Goal: Task Accomplishment & Management: Complete application form

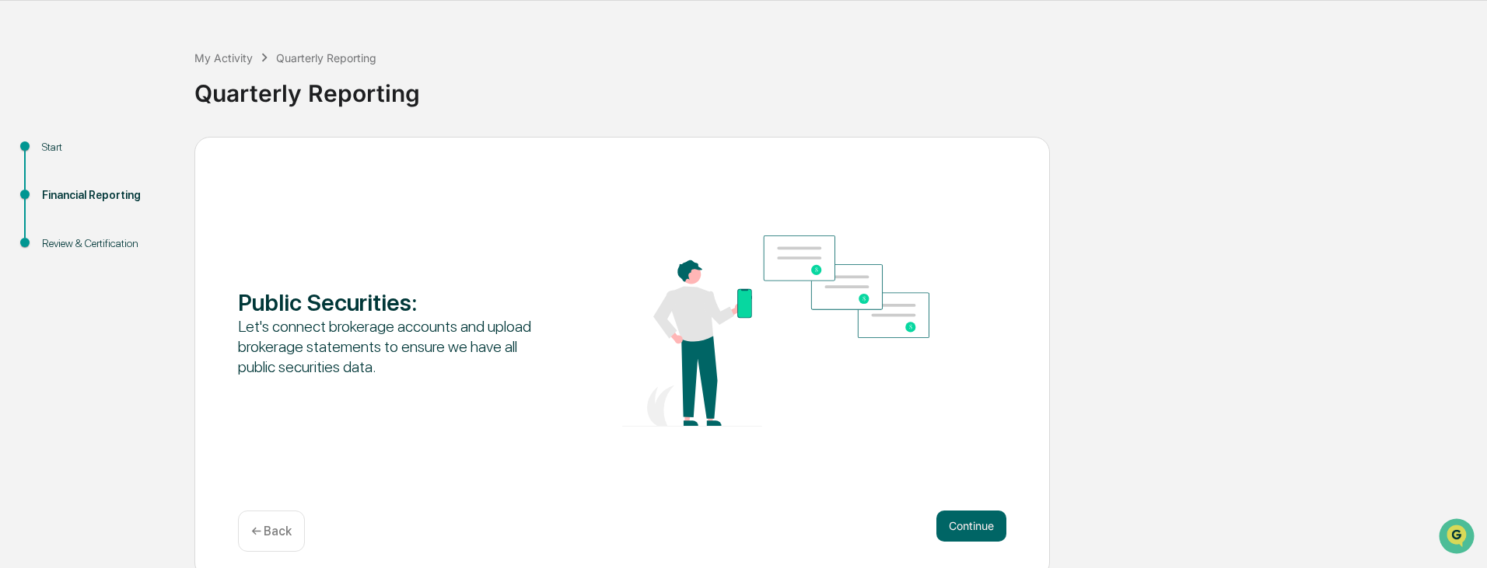
scroll to position [58, 0]
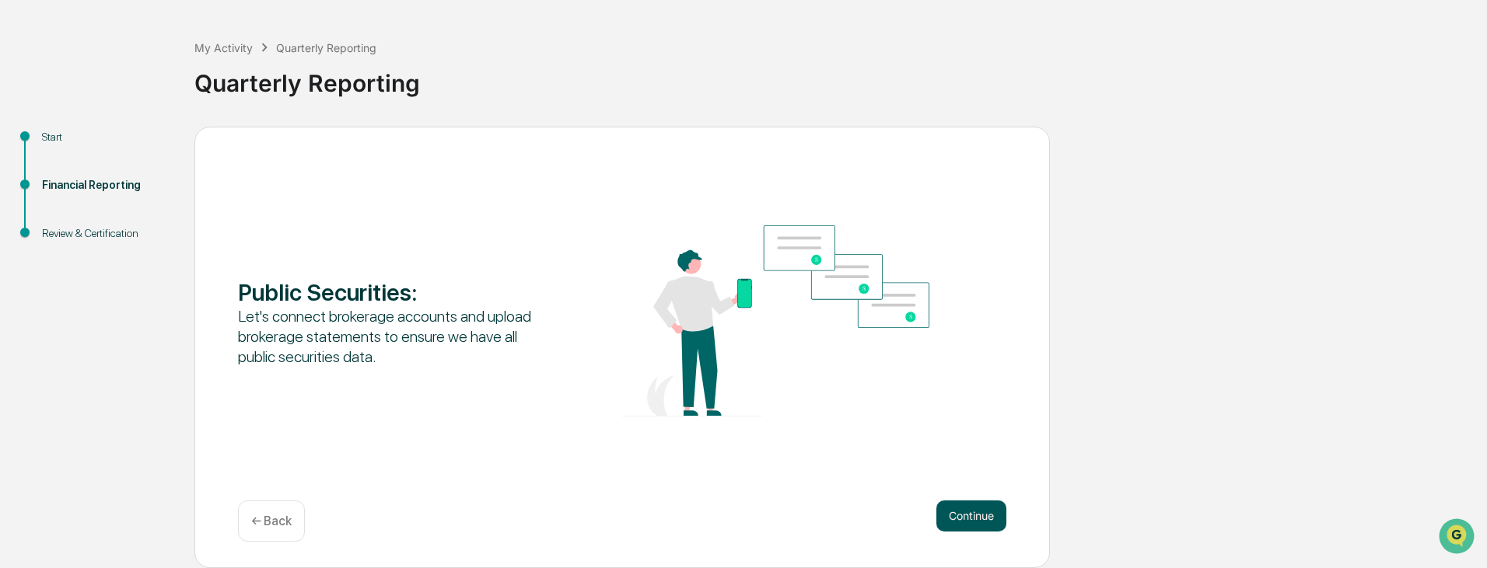
click at [941, 515] on button "Continue" at bounding box center [971, 516] width 70 height 31
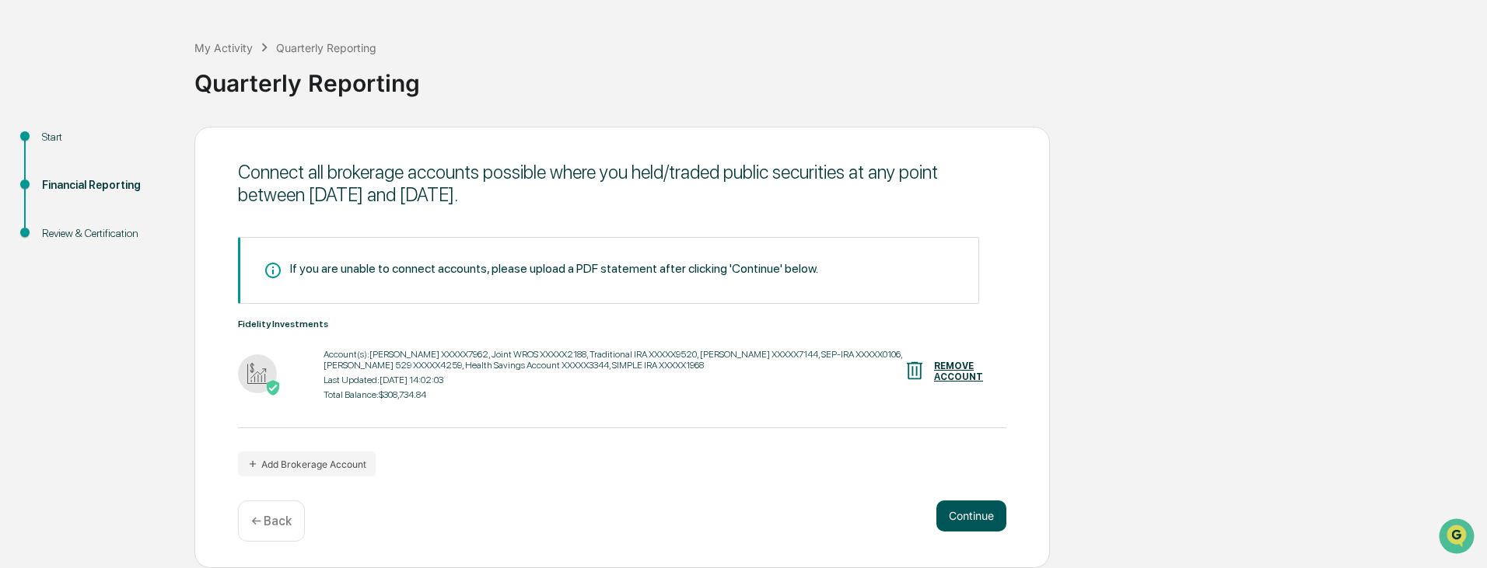
click at [969, 519] on button "Continue" at bounding box center [971, 516] width 70 height 31
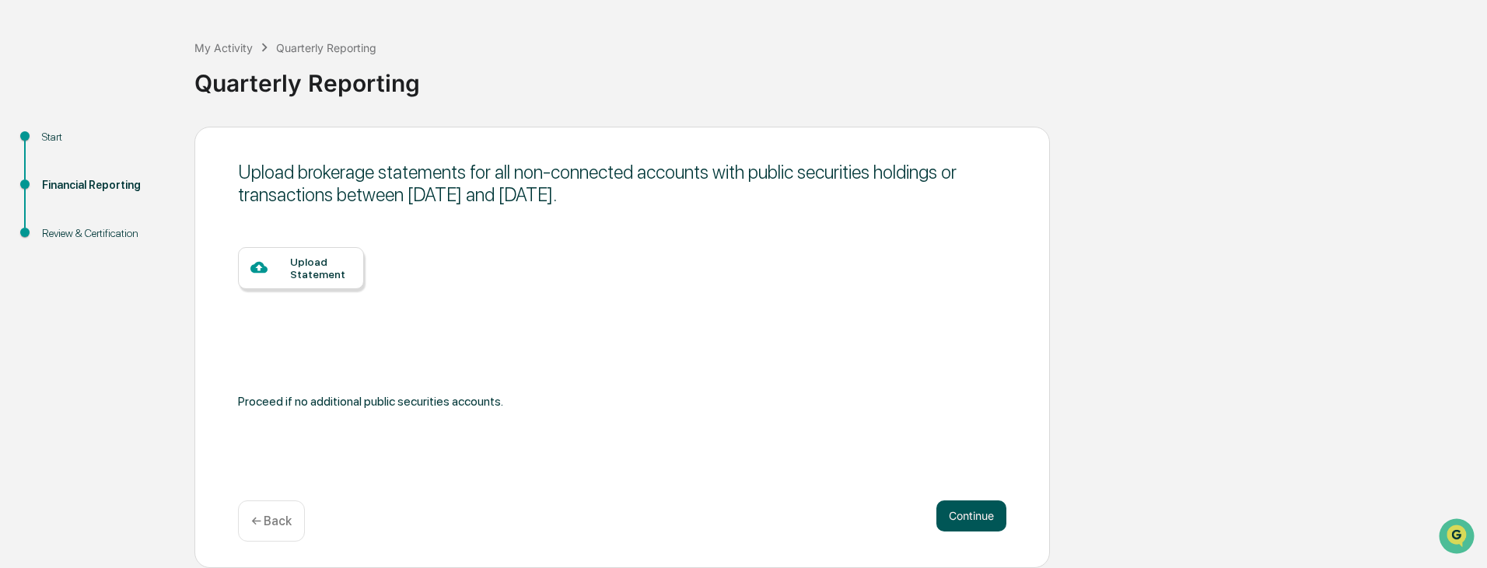
click at [963, 512] on button "Continue" at bounding box center [971, 516] width 70 height 31
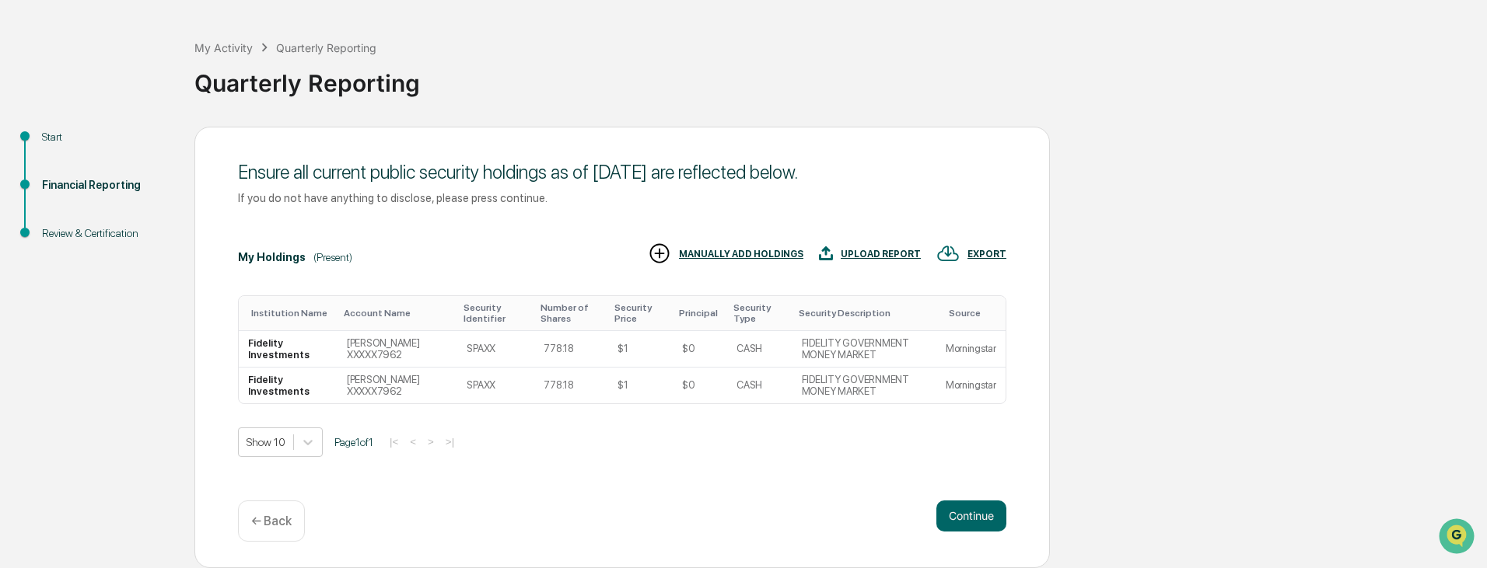
click at [856, 254] on div "UPLOAD REPORT" at bounding box center [881, 254] width 80 height 11
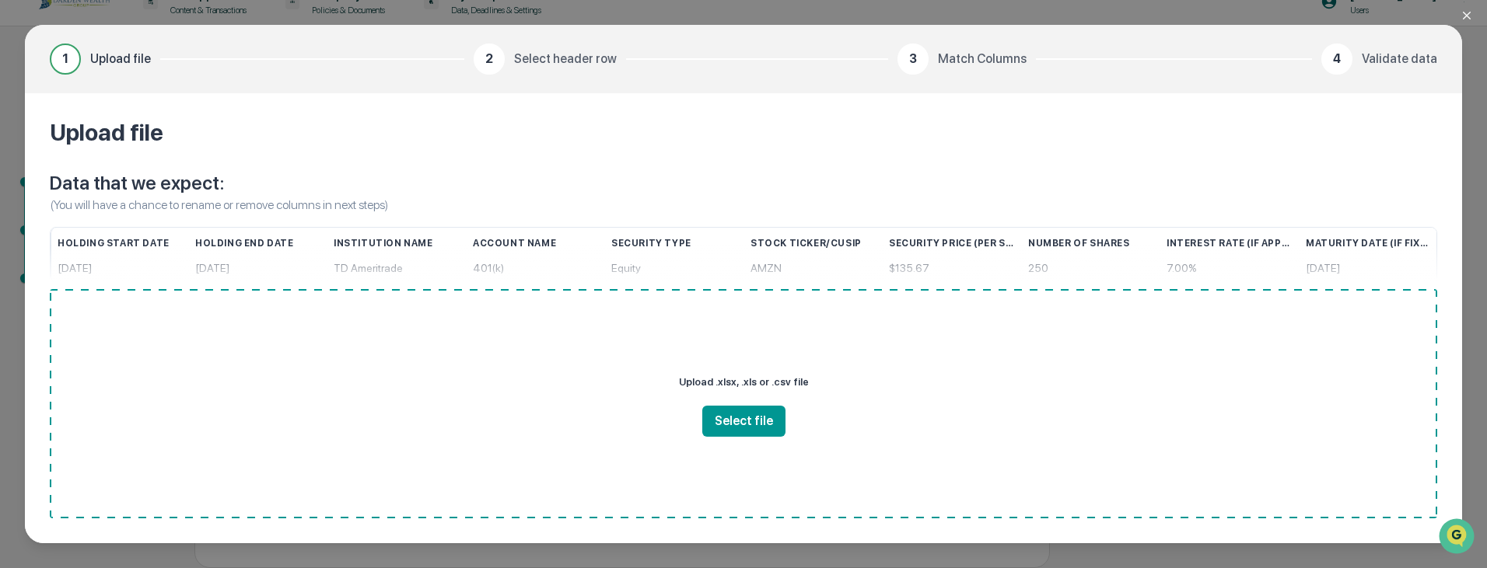
click at [1466, 19] on icon "Close modal" at bounding box center [1466, 15] width 12 height 12
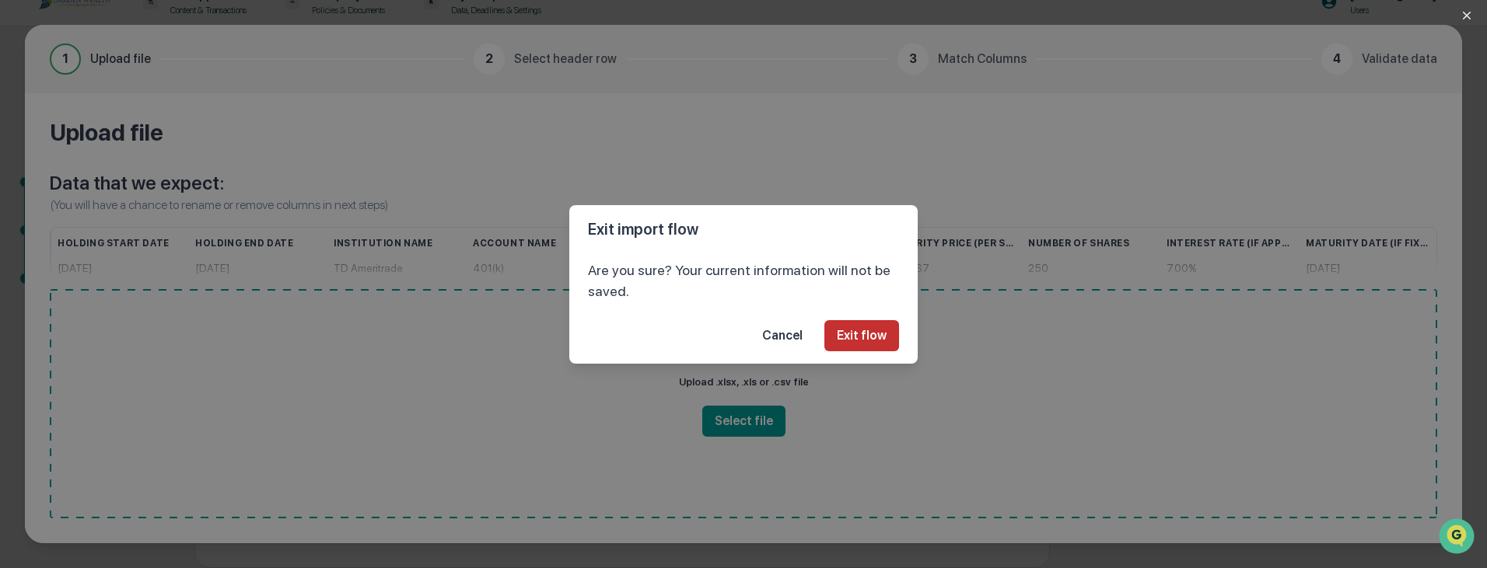
click at [842, 345] on button "Exit flow" at bounding box center [861, 335] width 75 height 31
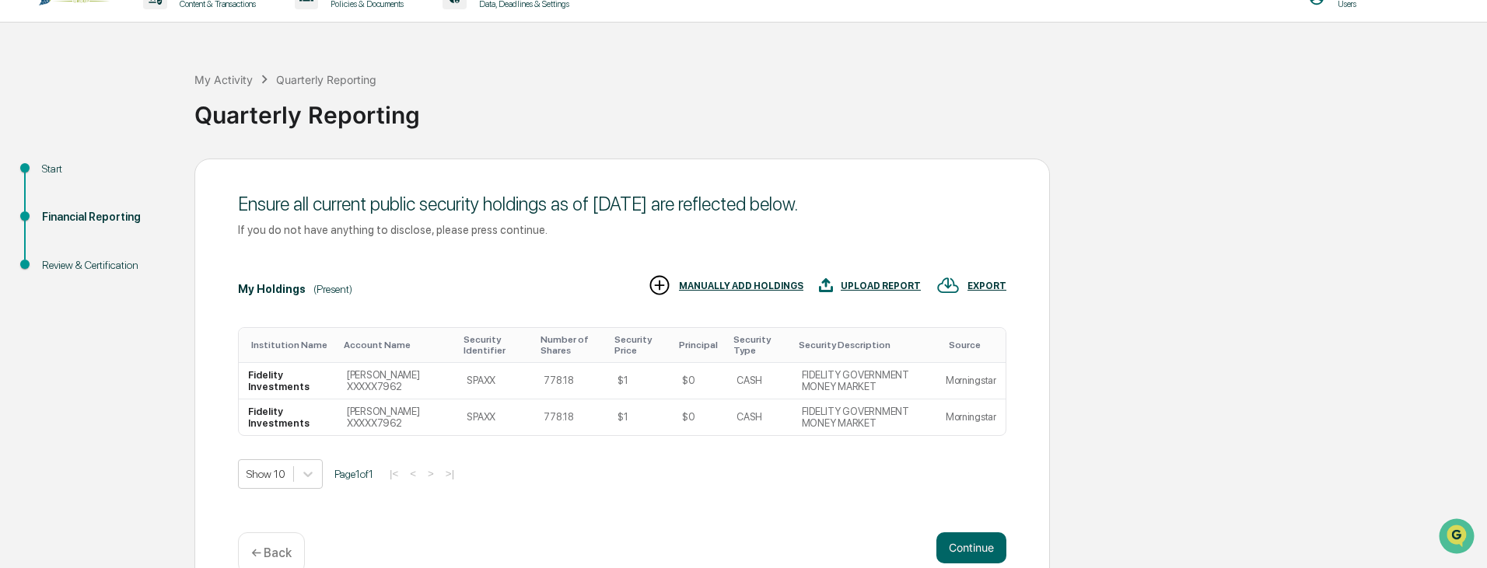
click at [262, 530] on div "Ensure all current public security holdings as of [DATE] are reflected below. I…" at bounding box center [621, 380] width 855 height 442
click at [272, 547] on p "← Back" at bounding box center [271, 553] width 40 height 15
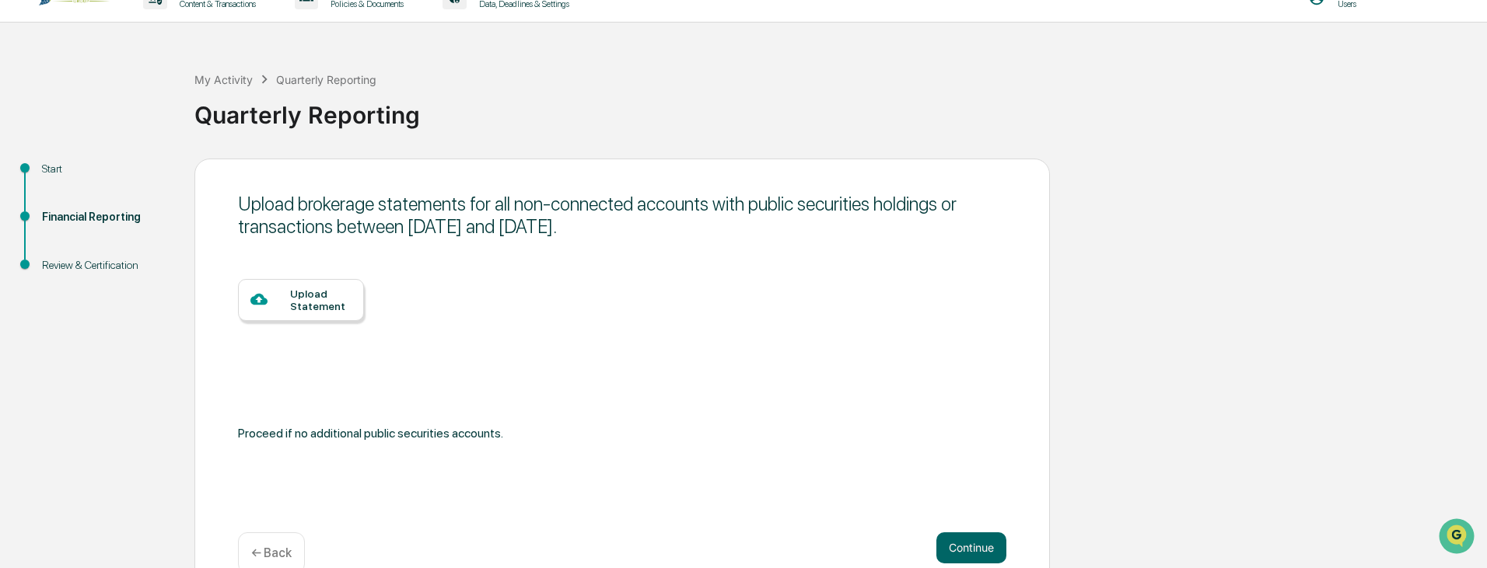
click at [287, 549] on p "← Back" at bounding box center [271, 553] width 40 height 15
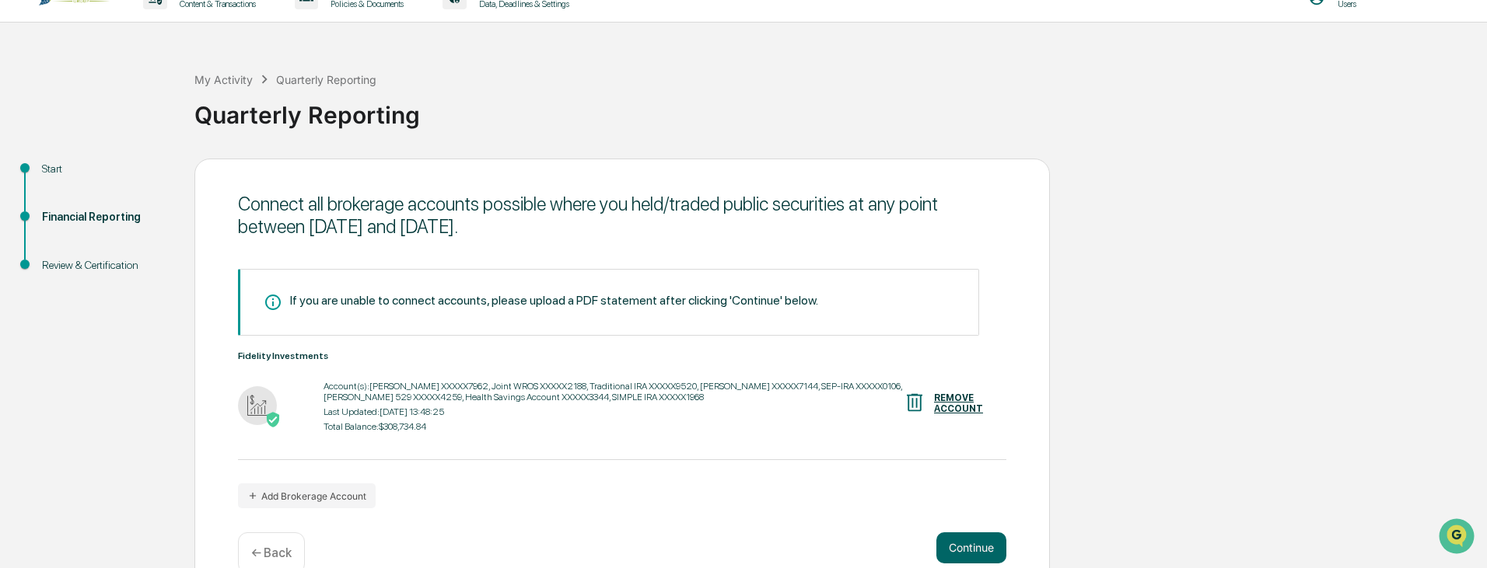
click at [951, 398] on div "REMOVE ACCOUNT" at bounding box center [958, 404] width 49 height 22
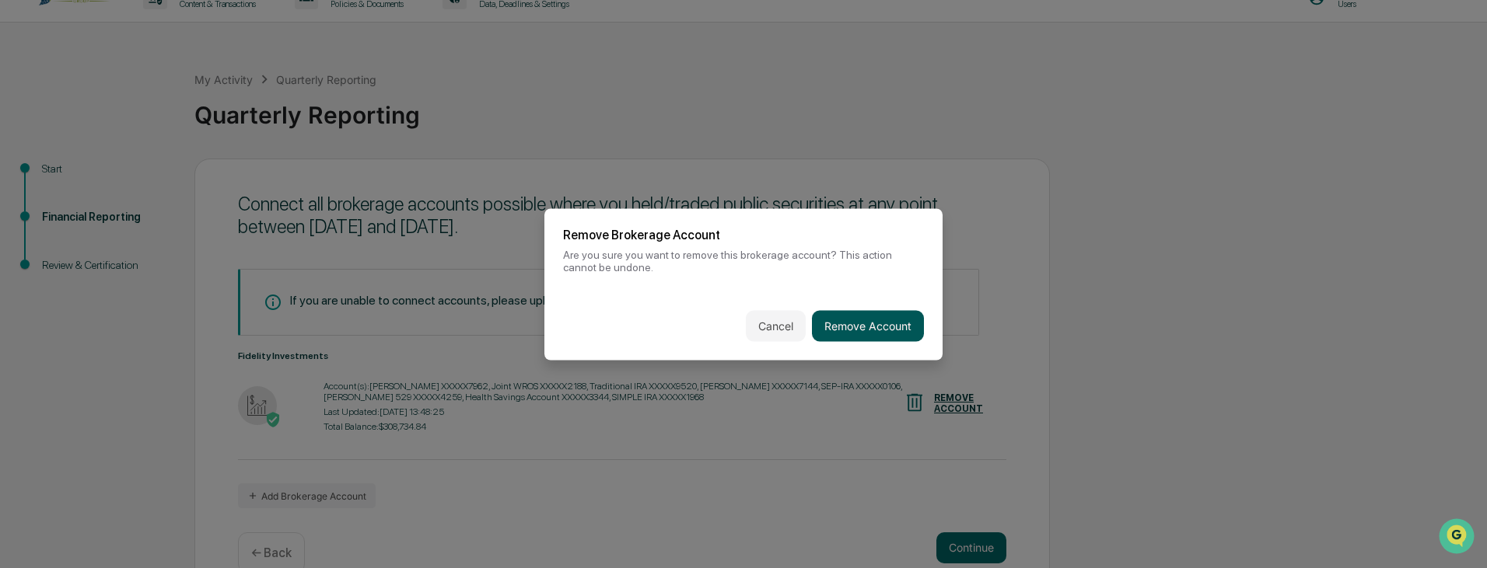
click at [869, 328] on button "Remove Account" at bounding box center [868, 325] width 112 height 31
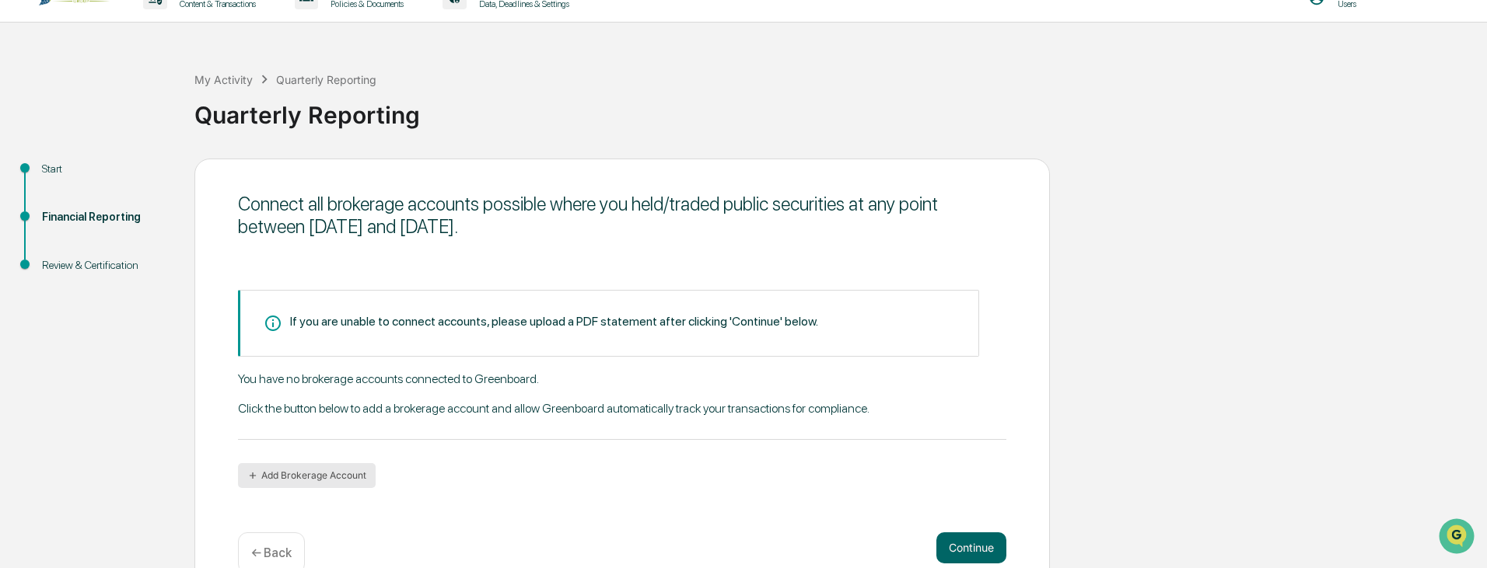
click at [332, 468] on button "Add Brokerage Account" at bounding box center [307, 475] width 138 height 25
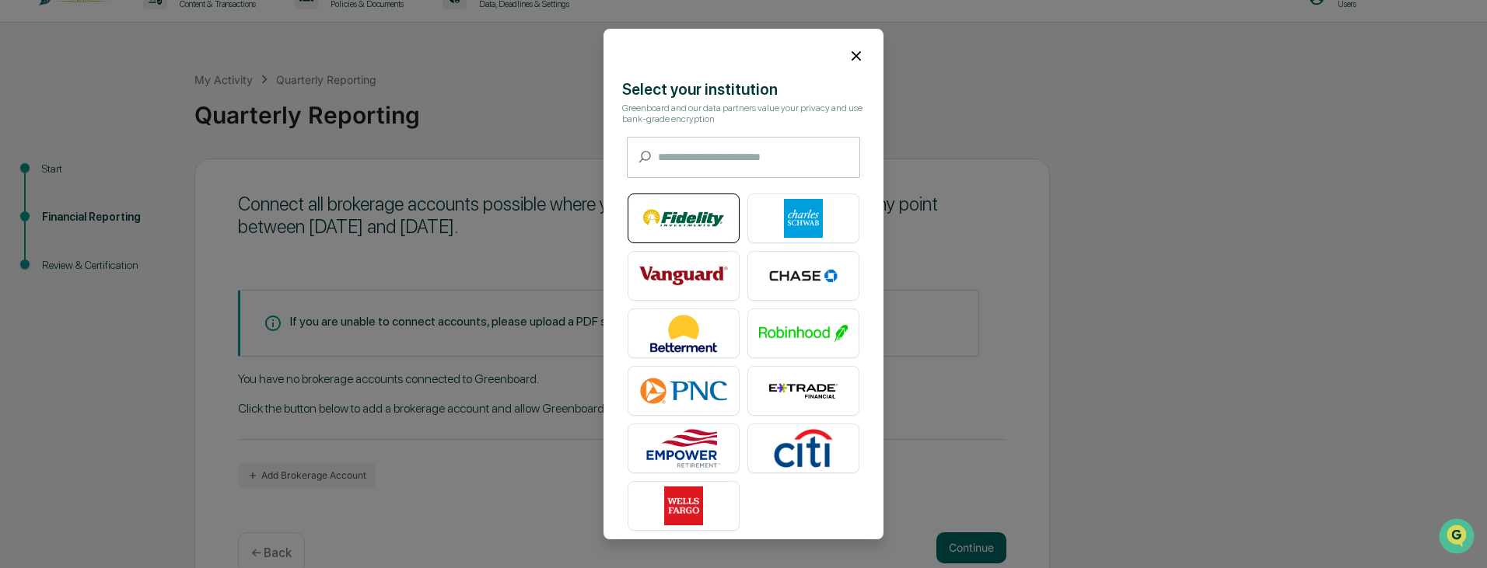
click at [690, 218] on img at bounding box center [683, 218] width 89 height 39
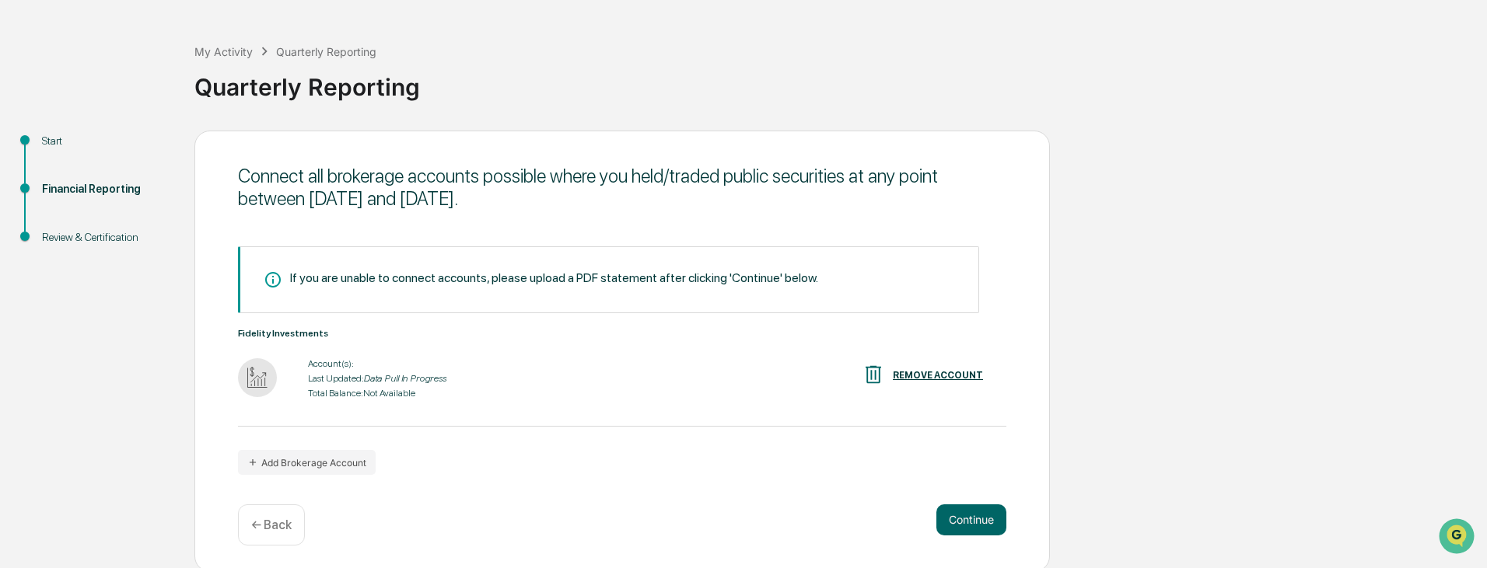
scroll to position [58, 0]
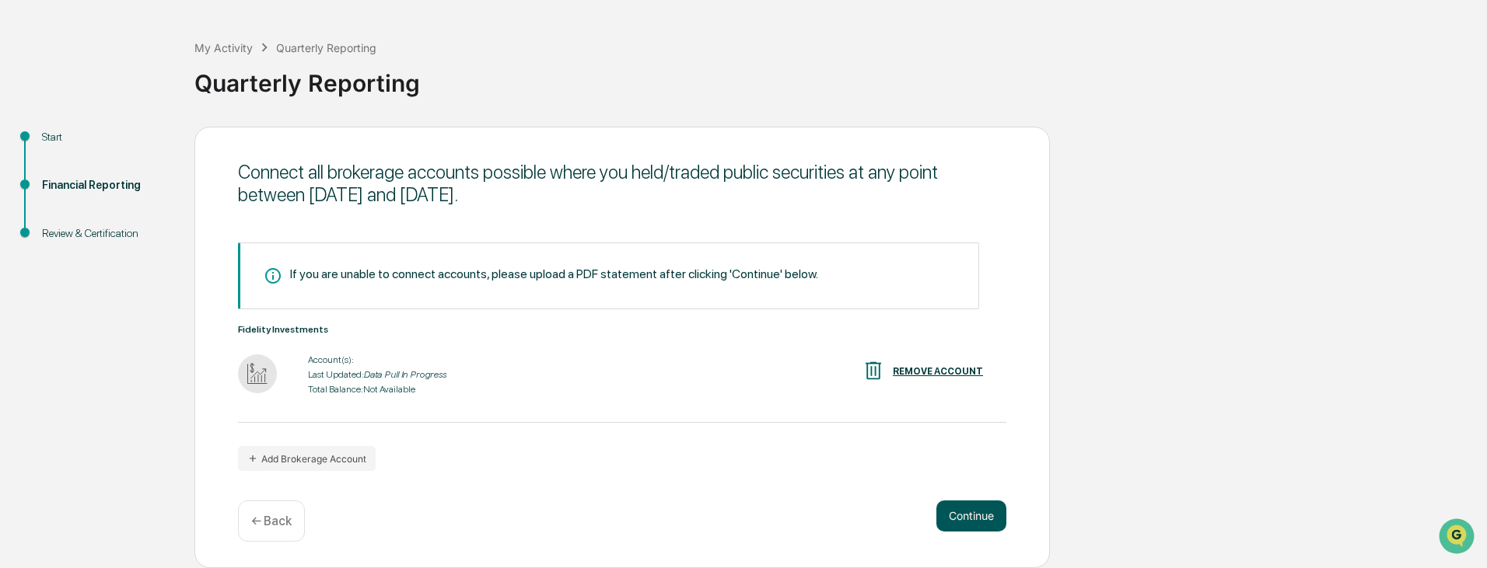
click at [975, 514] on button "Continue" at bounding box center [971, 516] width 70 height 31
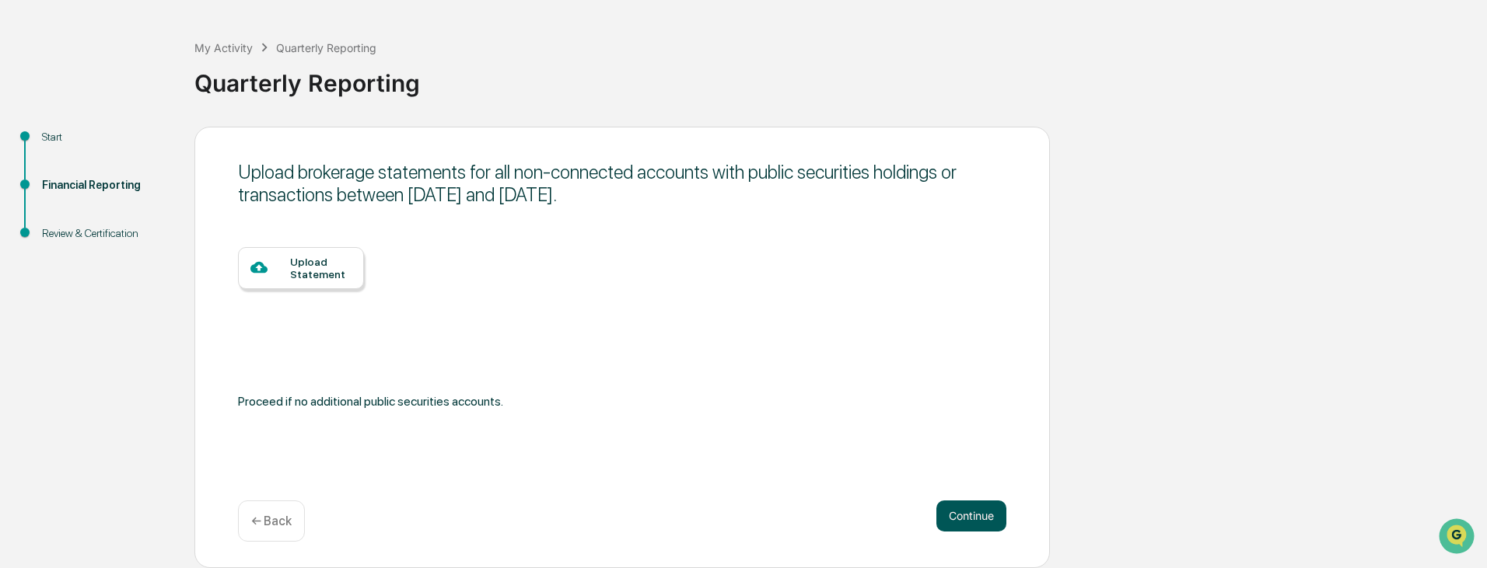
click at [975, 514] on button "Continue" at bounding box center [971, 516] width 70 height 31
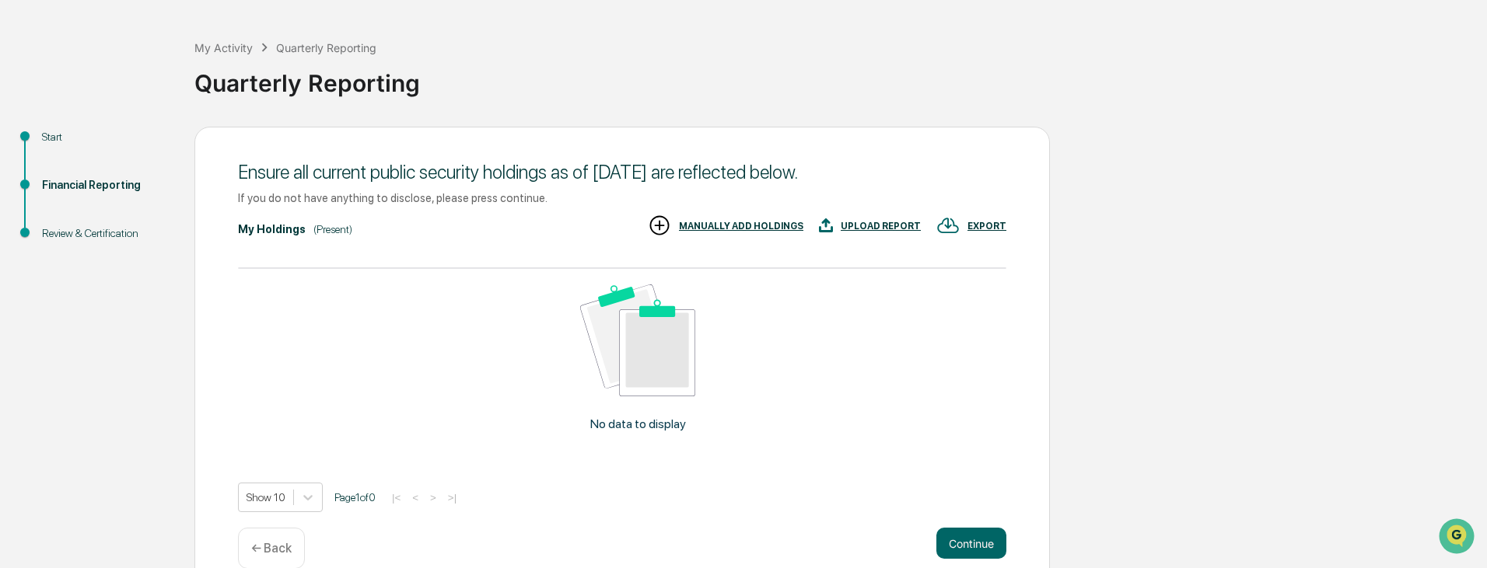
click at [275, 541] on p "← Back" at bounding box center [271, 548] width 40 height 15
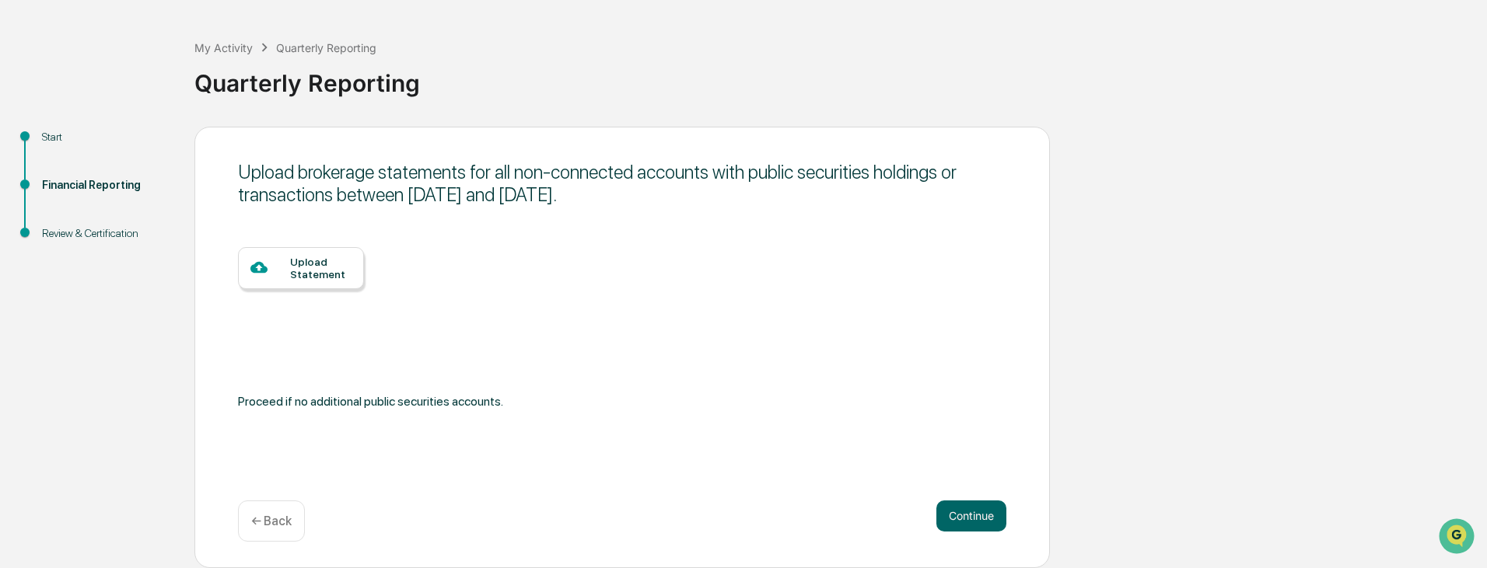
click at [279, 521] on p "← Back" at bounding box center [271, 521] width 40 height 15
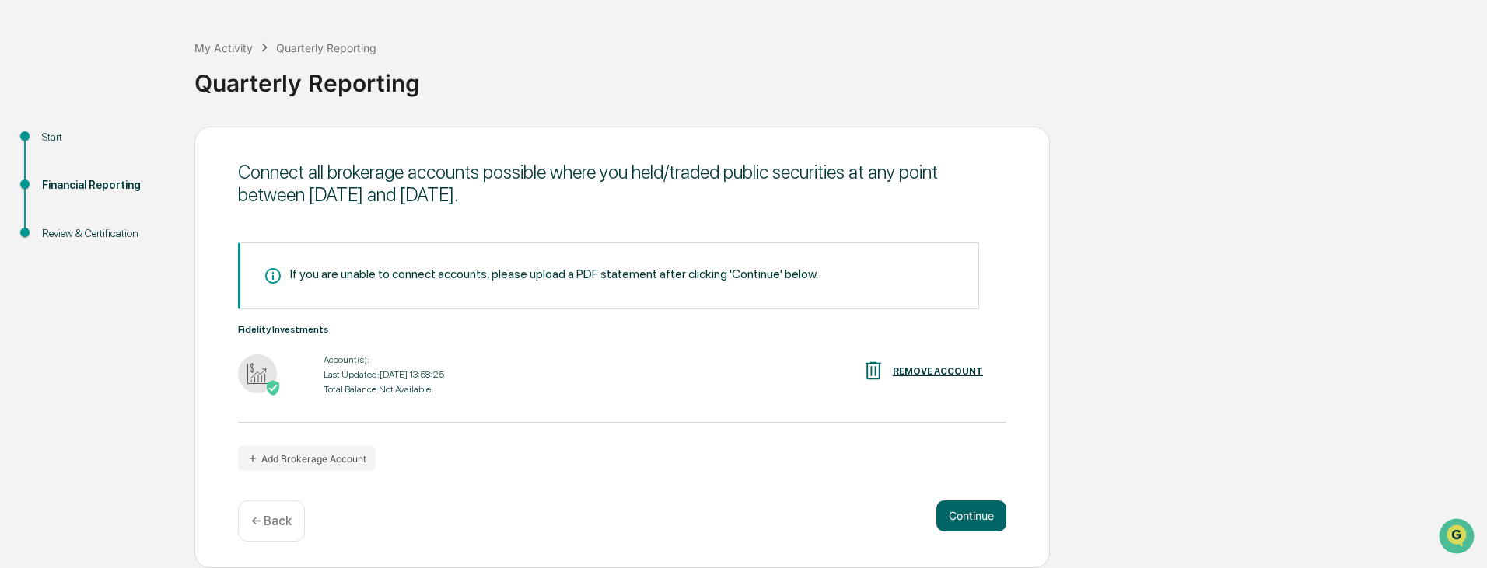
click at [279, 521] on p "← Back" at bounding box center [271, 521] width 40 height 15
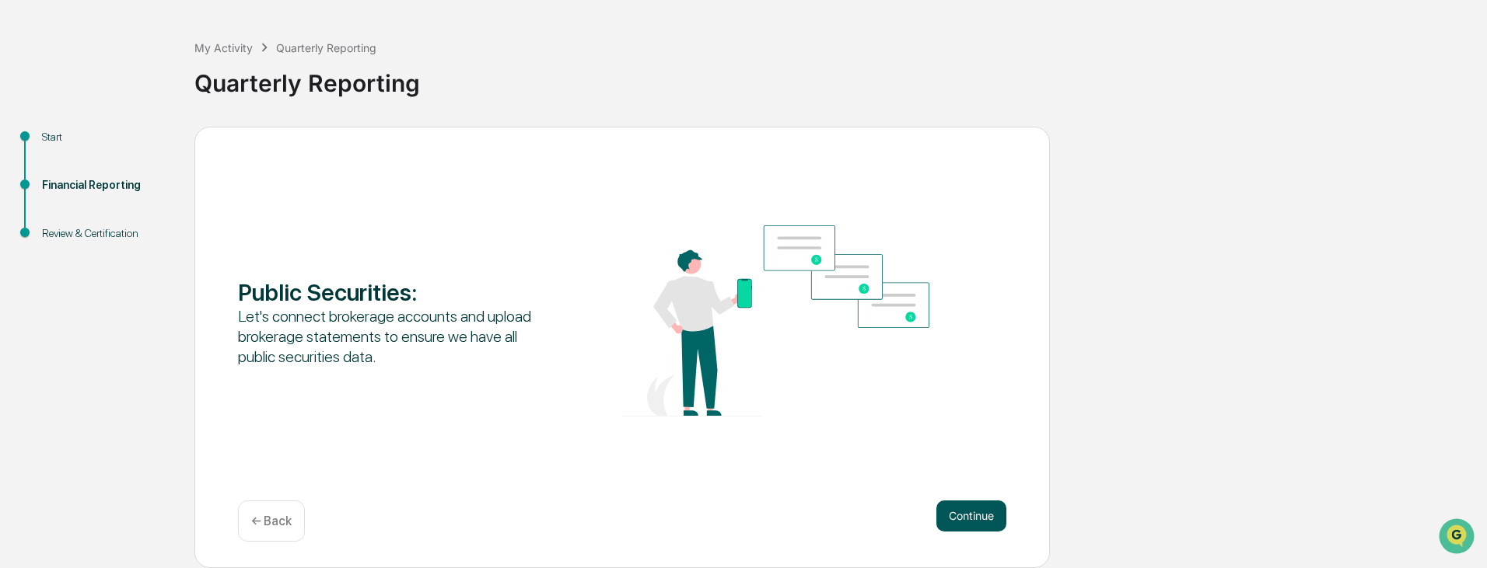
click at [950, 512] on button "Continue" at bounding box center [971, 516] width 70 height 31
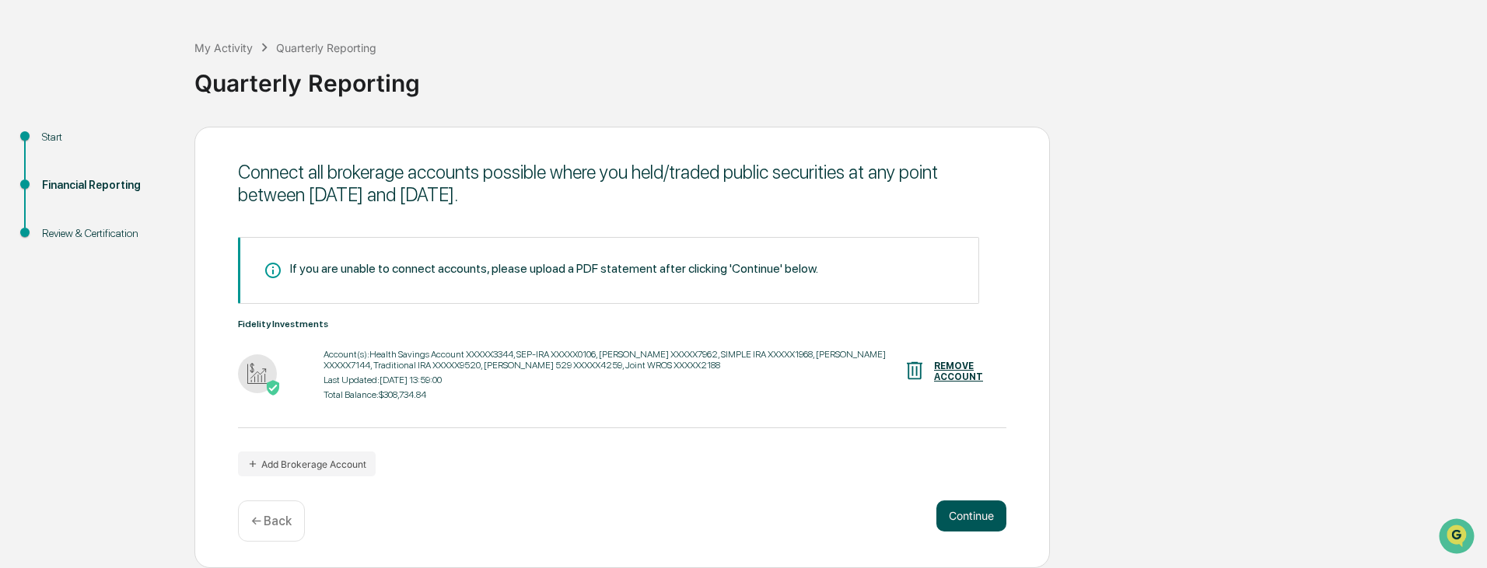
click at [957, 517] on button "Continue" at bounding box center [971, 516] width 70 height 31
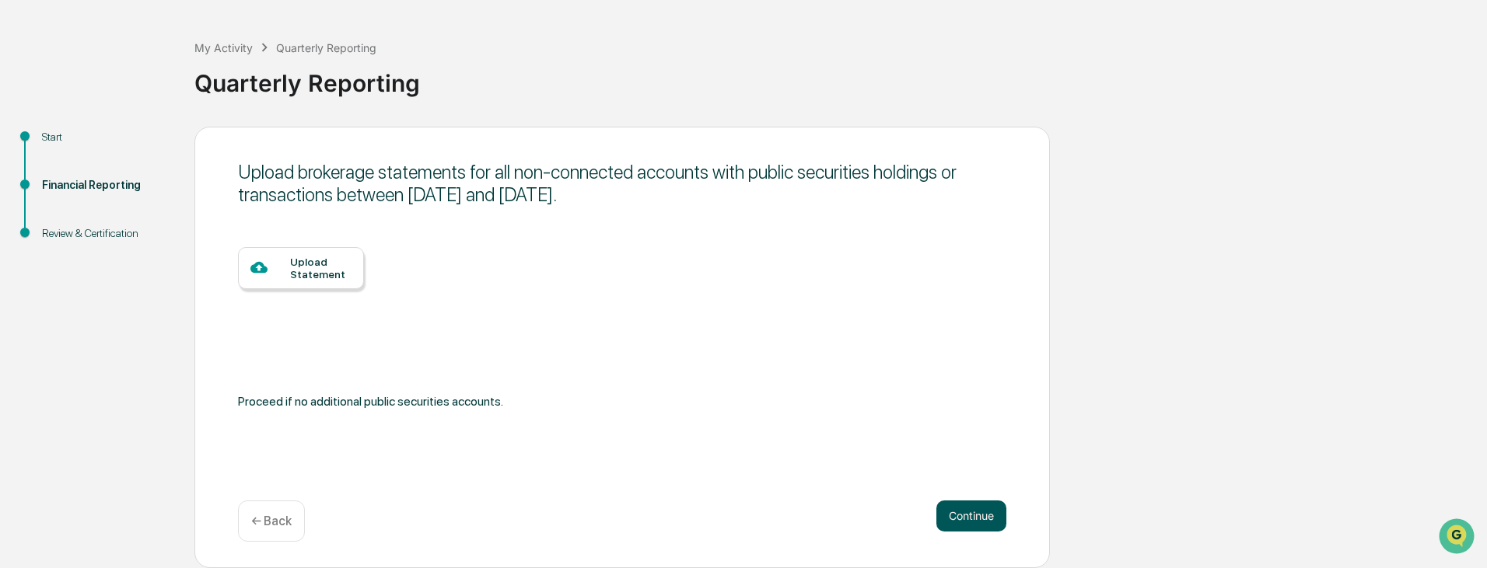
click at [957, 517] on button "Continue" at bounding box center [971, 516] width 70 height 31
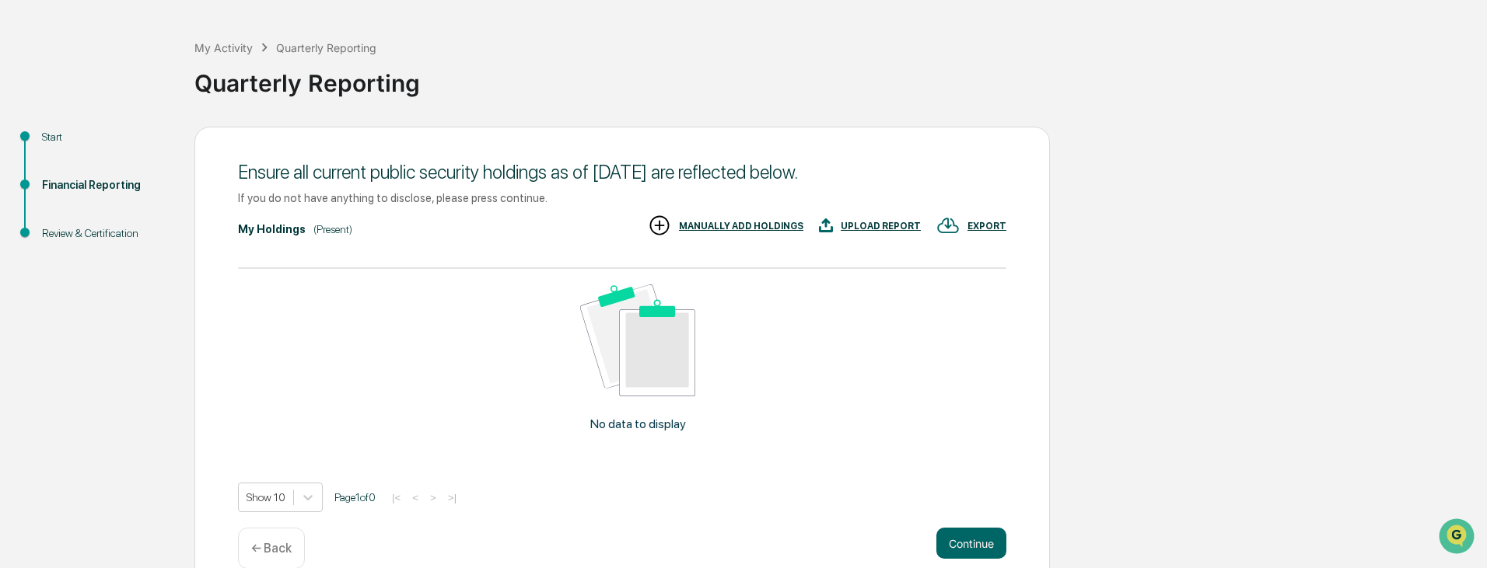
click at [288, 543] on p "← Back" at bounding box center [271, 548] width 40 height 15
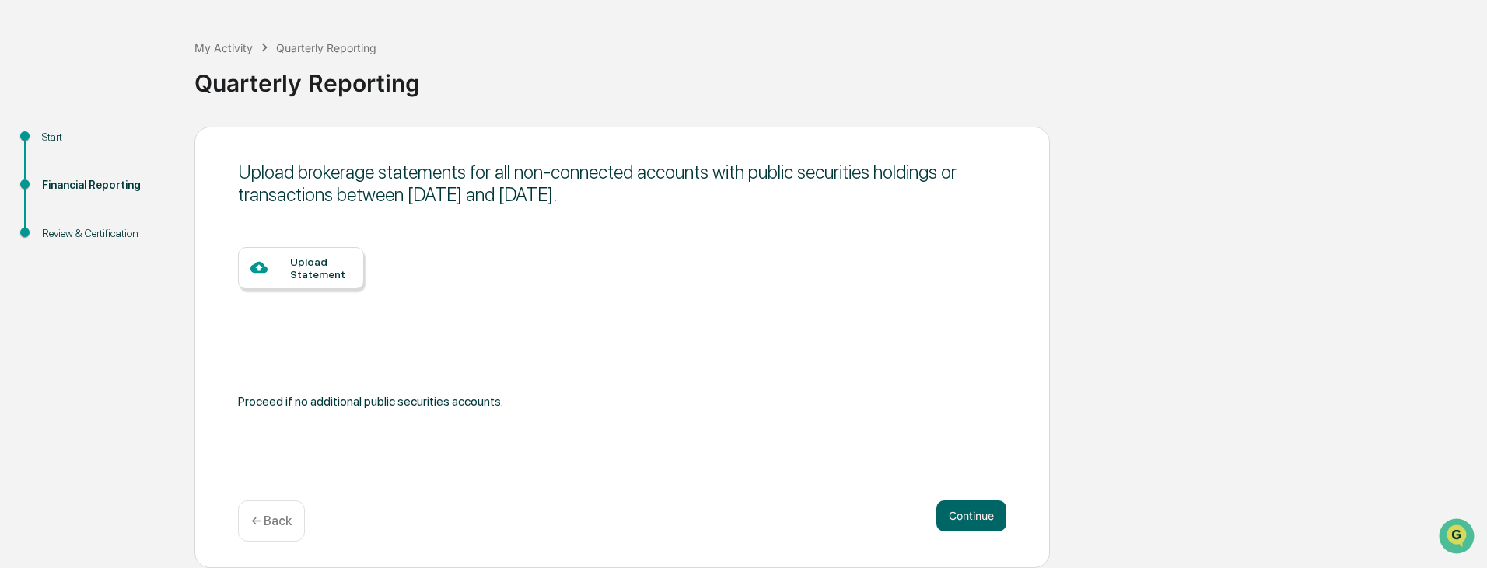
click at [304, 283] on div "Upload Statement" at bounding box center [301, 268] width 126 height 42
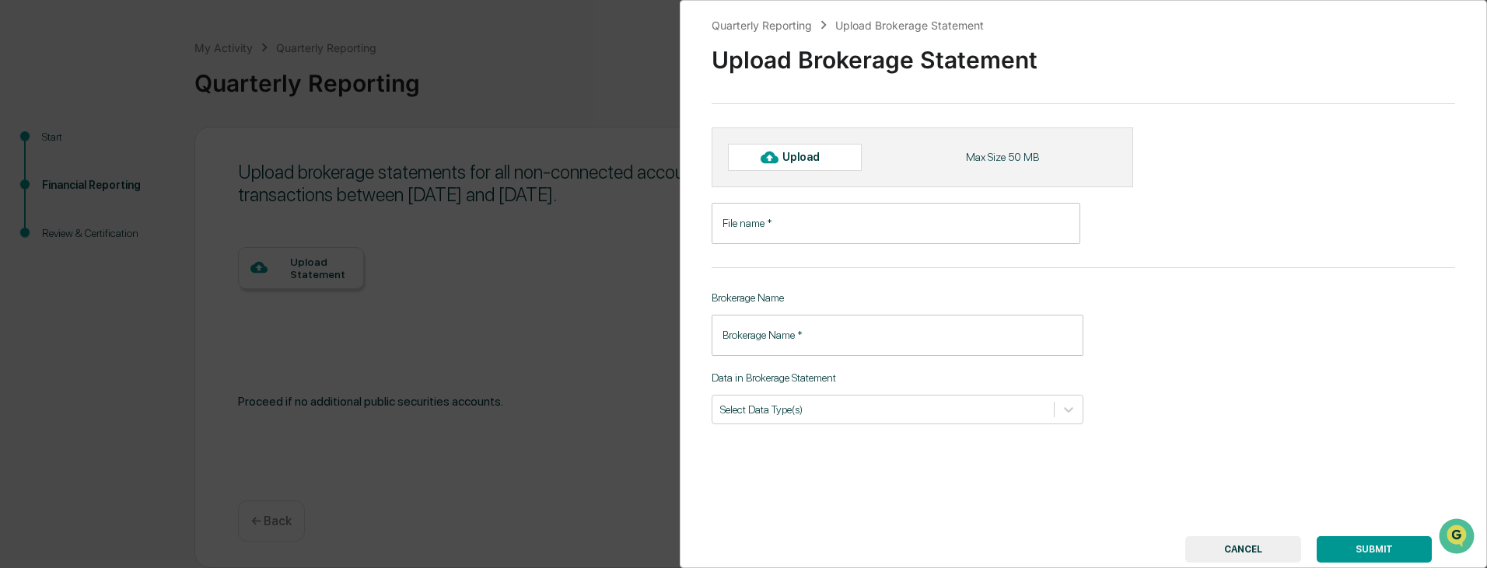
click at [1224, 546] on button "CANCEL" at bounding box center [1243, 550] width 116 height 26
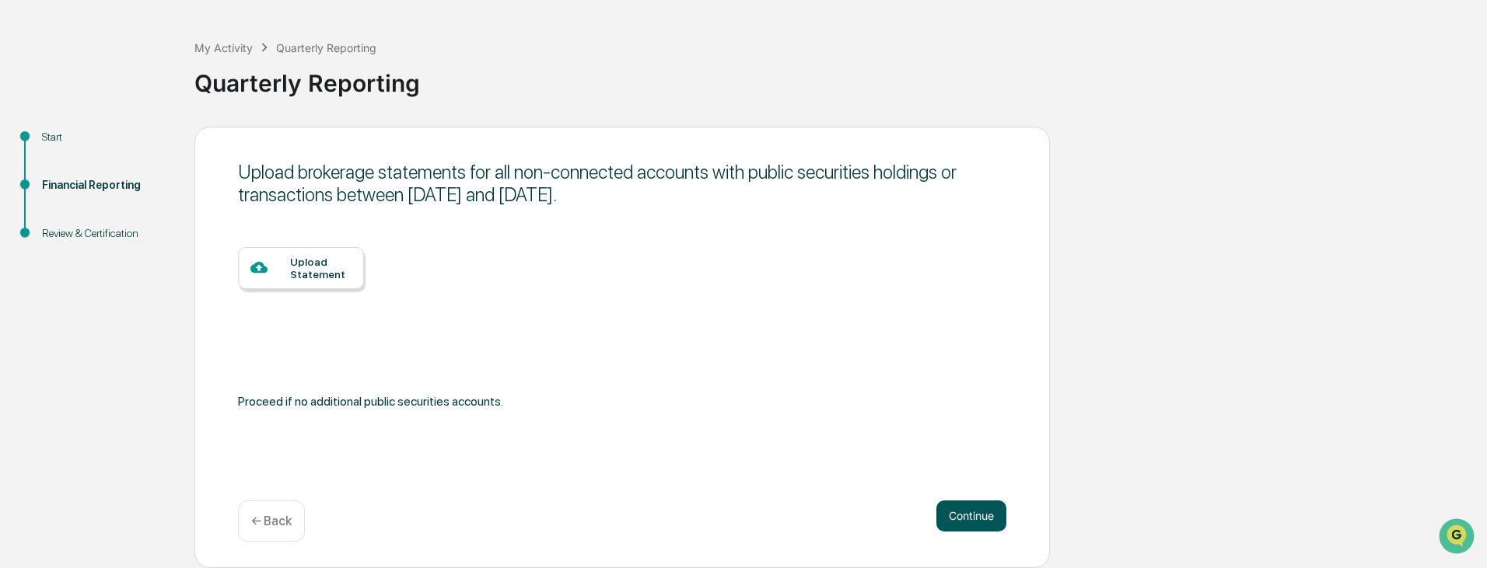
click at [960, 518] on button "Continue" at bounding box center [971, 516] width 70 height 31
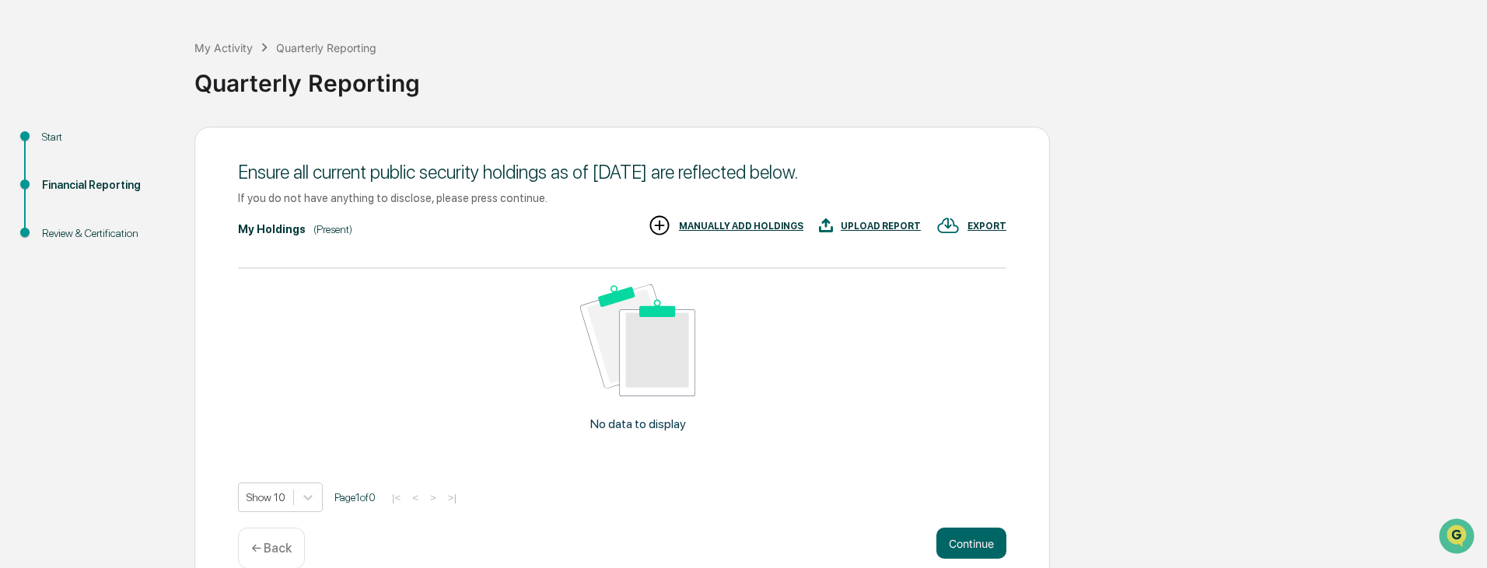
click at [974, 228] on div "EXPORT" at bounding box center [986, 226] width 39 height 11
click at [984, 267] on p "csv (excel)" at bounding box center [1001, 267] width 54 height 16
click at [273, 546] on div at bounding box center [743, 284] width 1487 height 568
click at [278, 547] on p "← Back" at bounding box center [271, 548] width 40 height 15
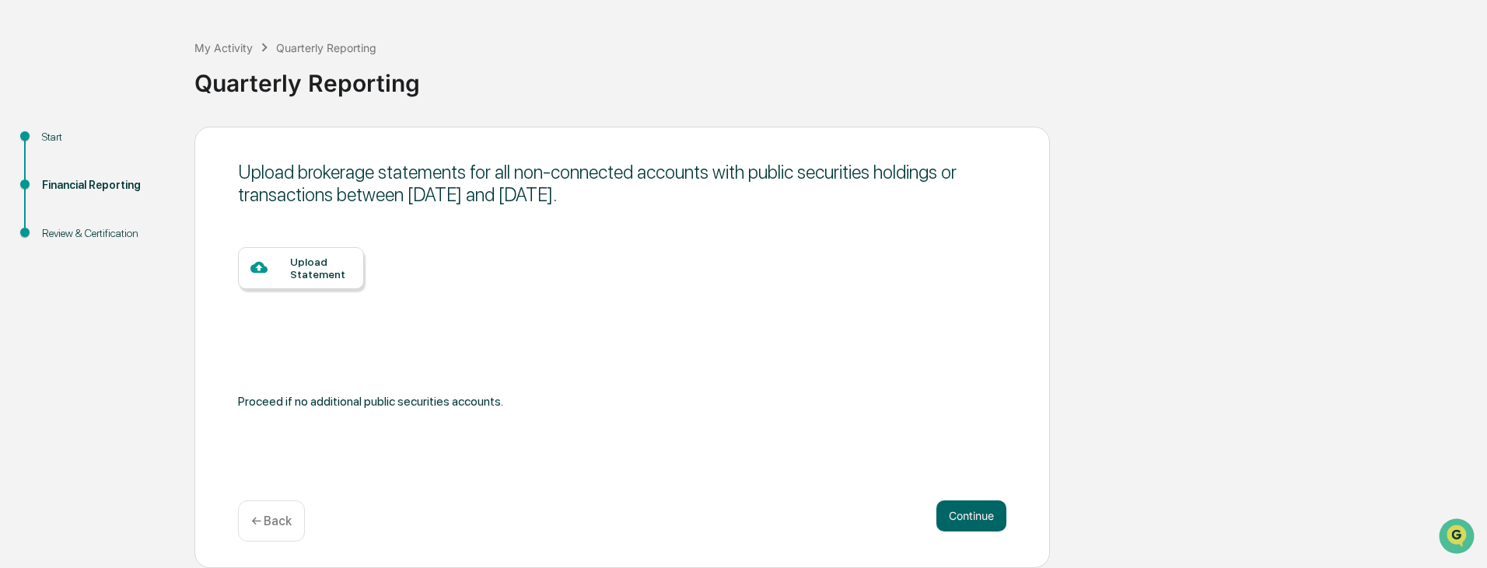
click at [279, 521] on p "← Back" at bounding box center [271, 521] width 40 height 15
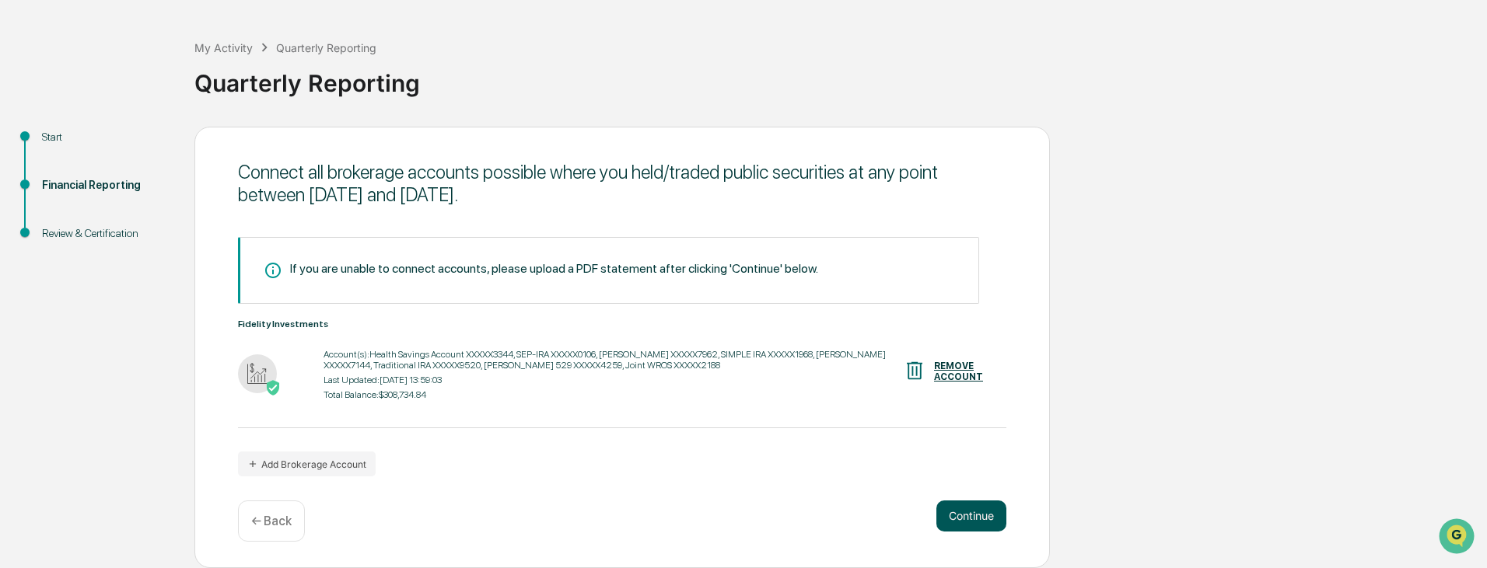
click at [957, 519] on button "Continue" at bounding box center [971, 516] width 70 height 31
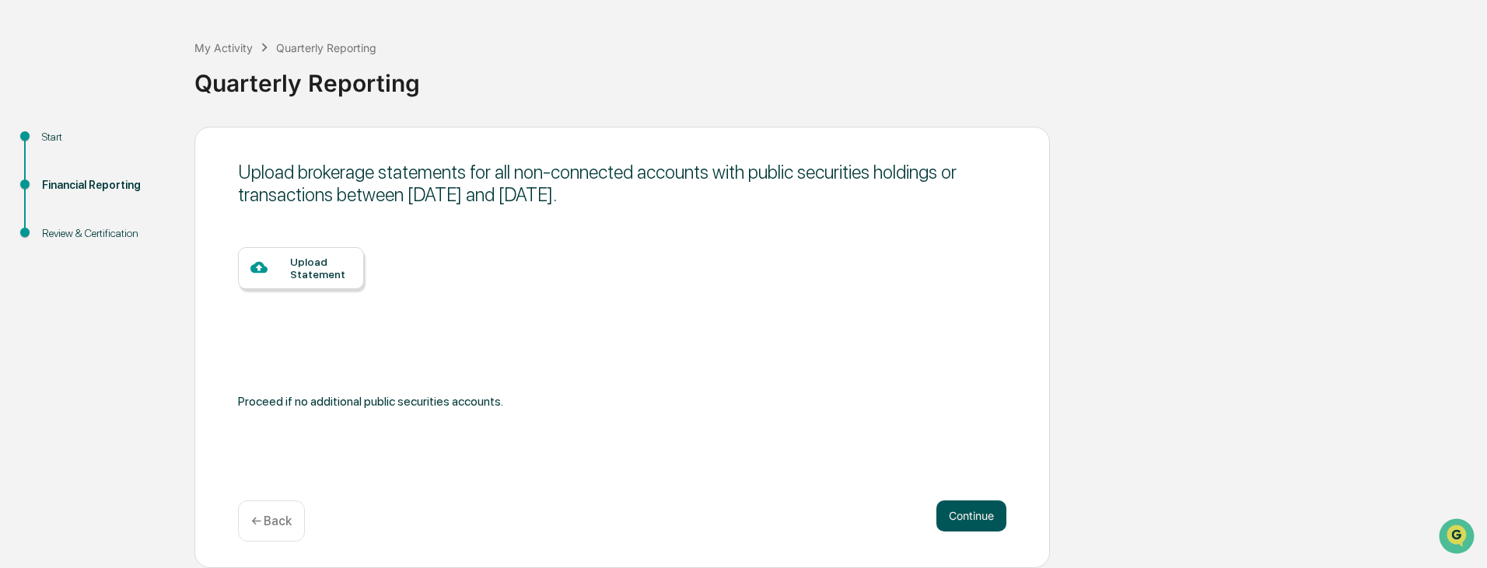
click at [957, 519] on button "Continue" at bounding box center [971, 516] width 70 height 31
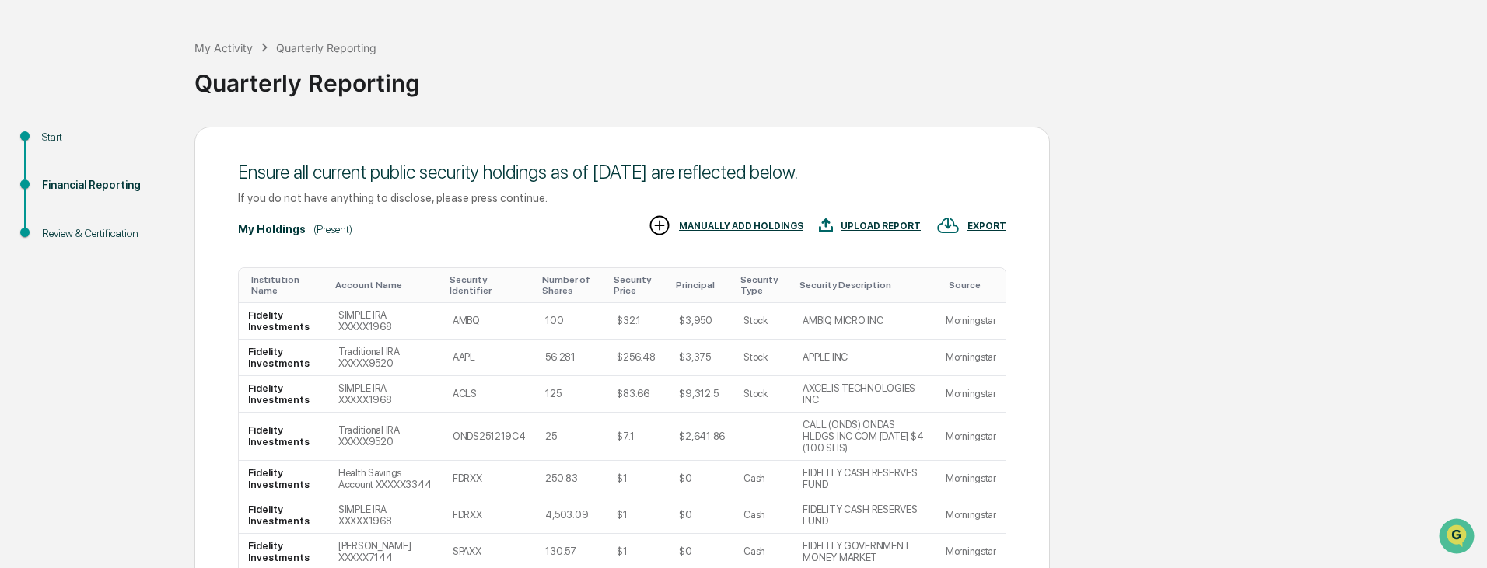
click at [958, 519] on td "Morningstar" at bounding box center [970, 516] width 69 height 37
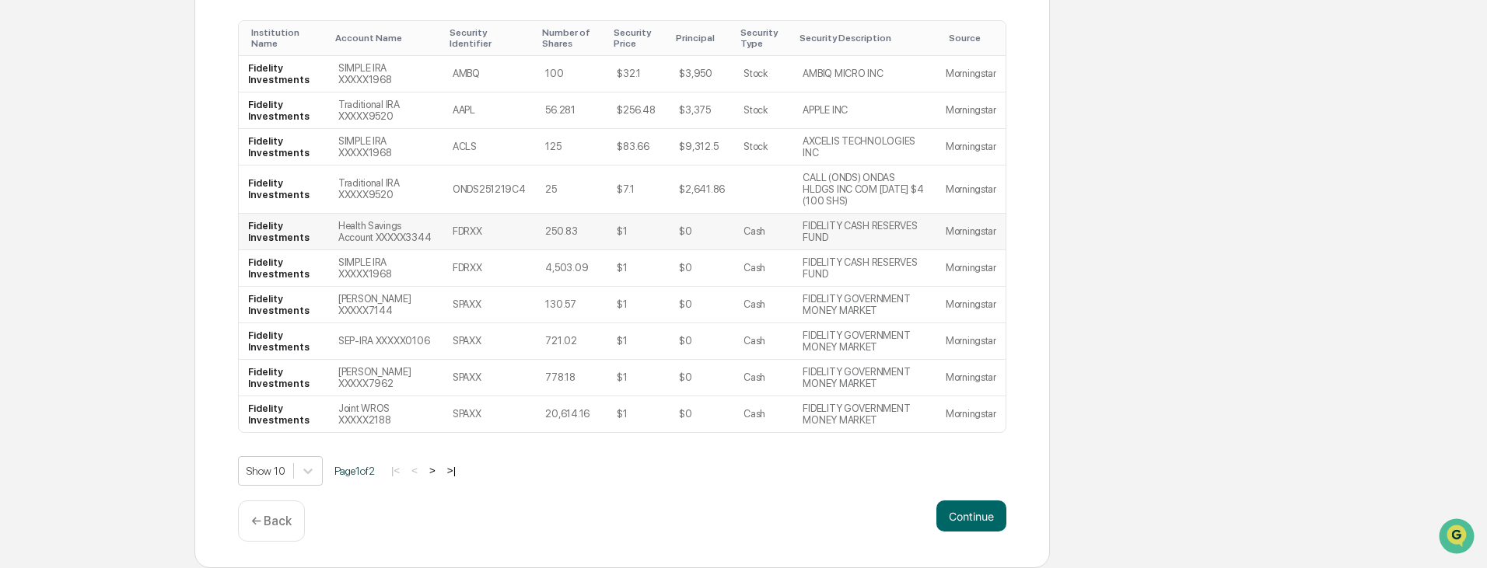
scroll to position [334, 0]
click at [972, 516] on button "Continue" at bounding box center [971, 516] width 70 height 31
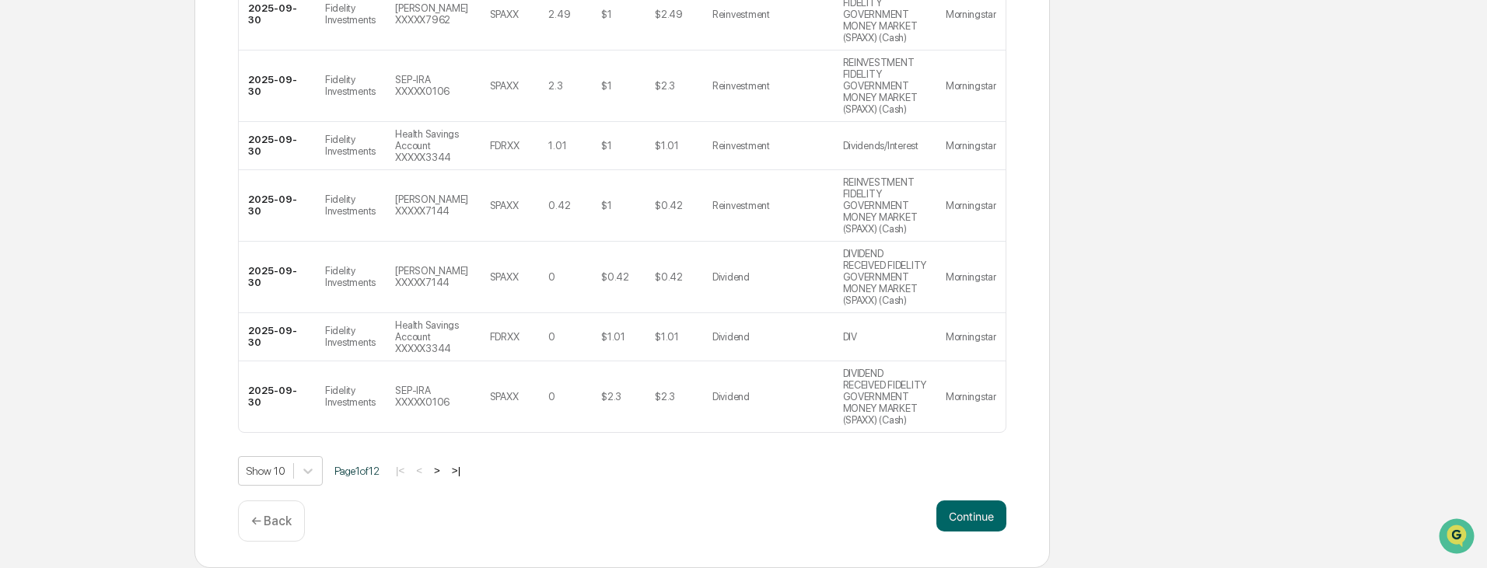
scroll to position [694, 0]
click at [972, 516] on button "Continue" at bounding box center [971, 516] width 70 height 31
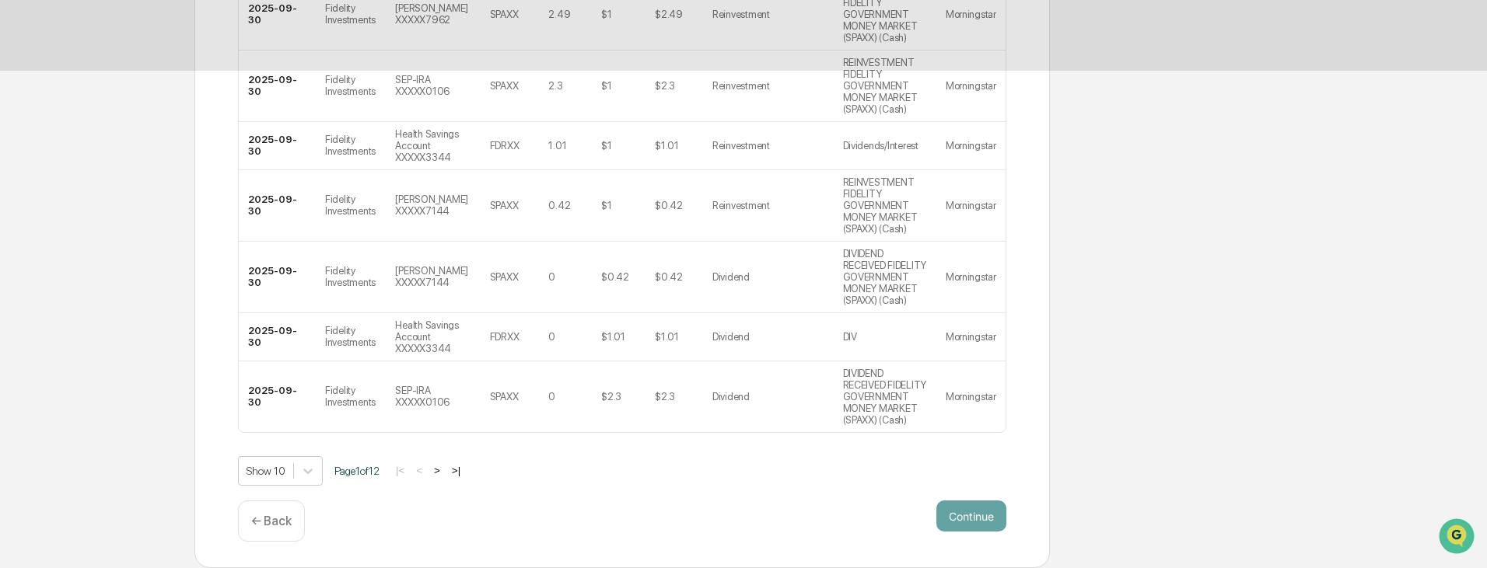
scroll to position [105, 0]
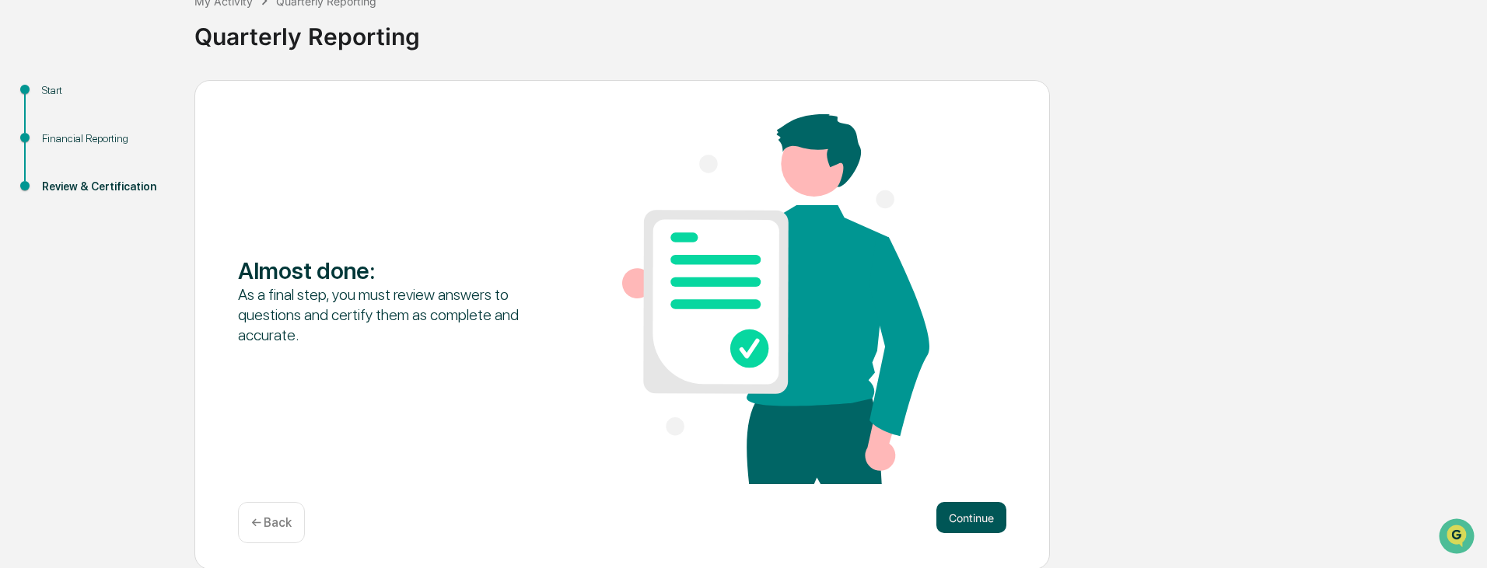
click at [967, 519] on button "Continue" at bounding box center [971, 517] width 70 height 31
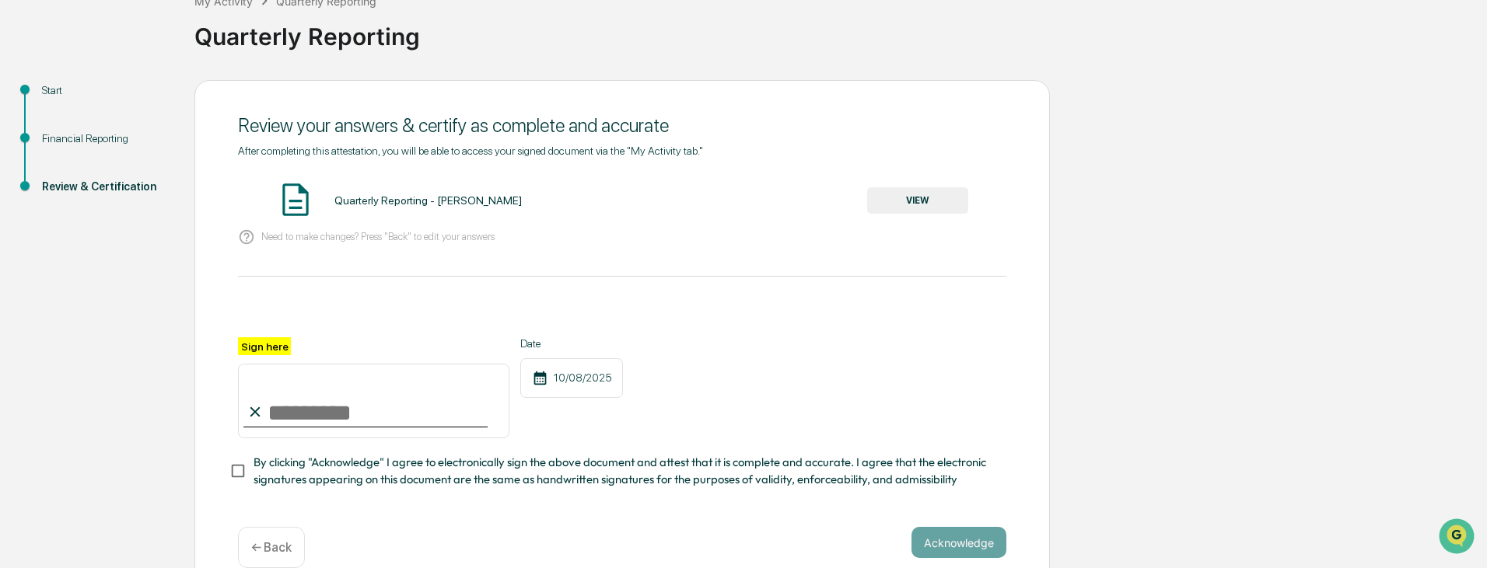
click at [893, 204] on button "VIEW" at bounding box center [917, 200] width 101 height 26
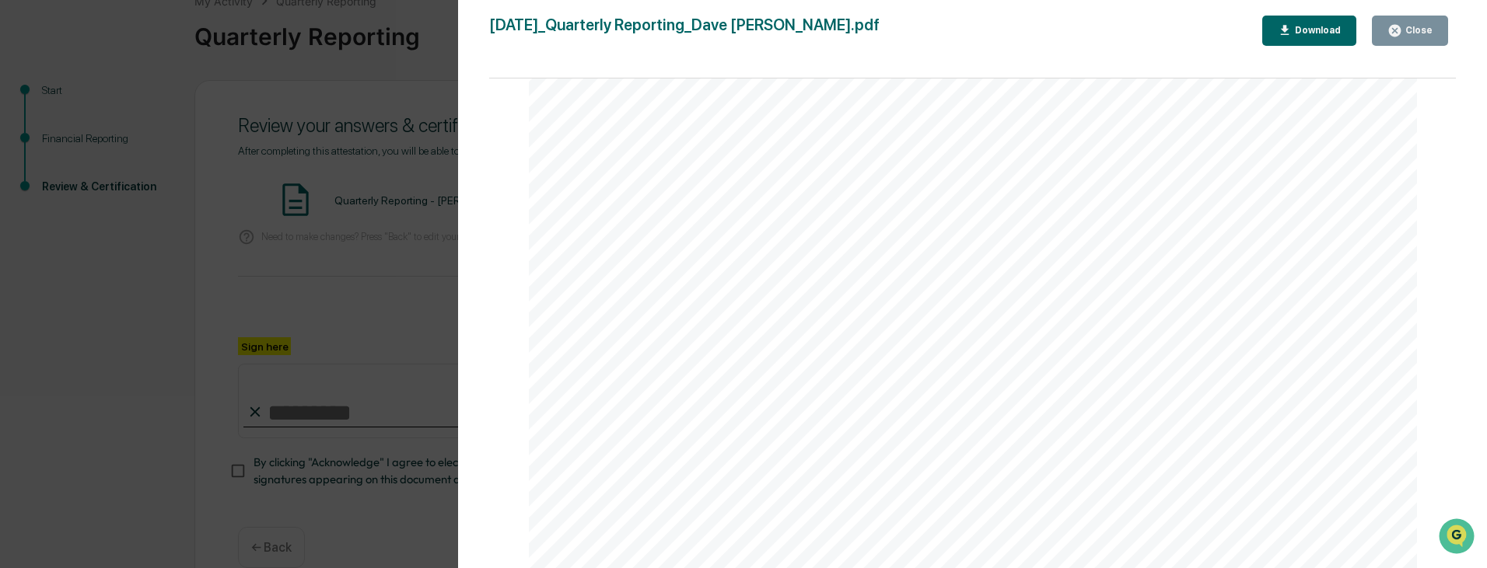
scroll to position [8654, 0]
click at [1404, 25] on div "Close" at bounding box center [1417, 30] width 30 height 11
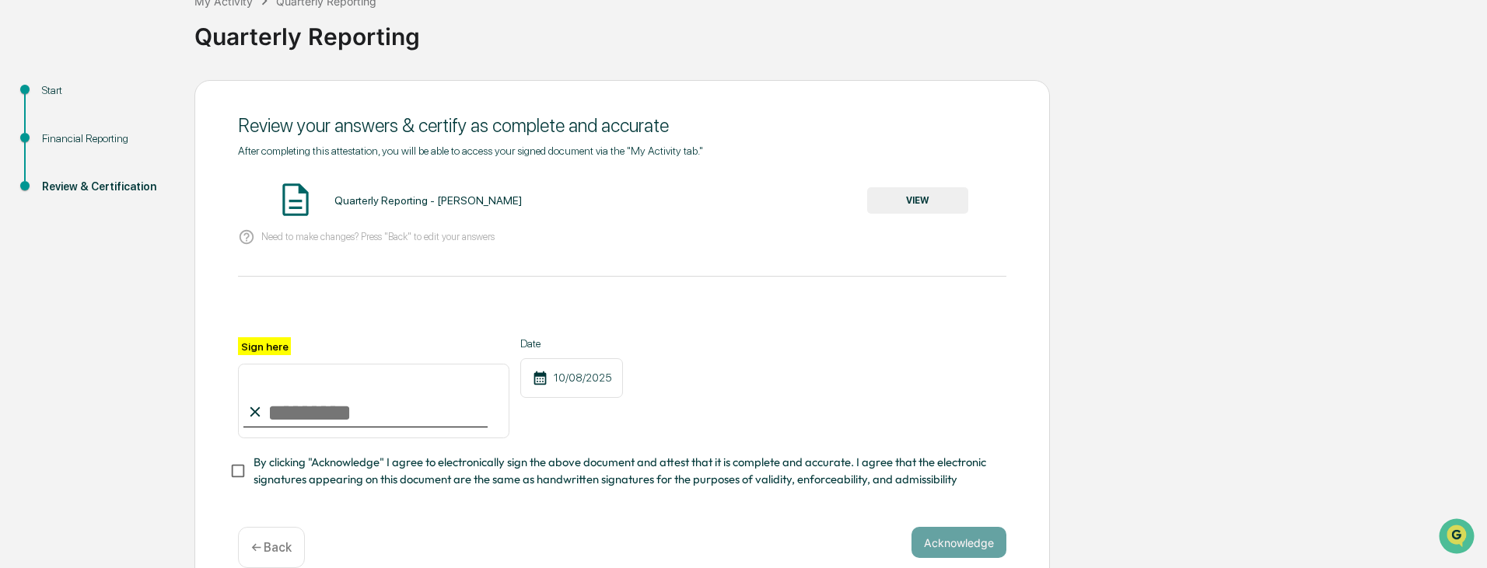
click at [274, 413] on input "Sign here" at bounding box center [373, 401] width 271 height 75
type input "**********"
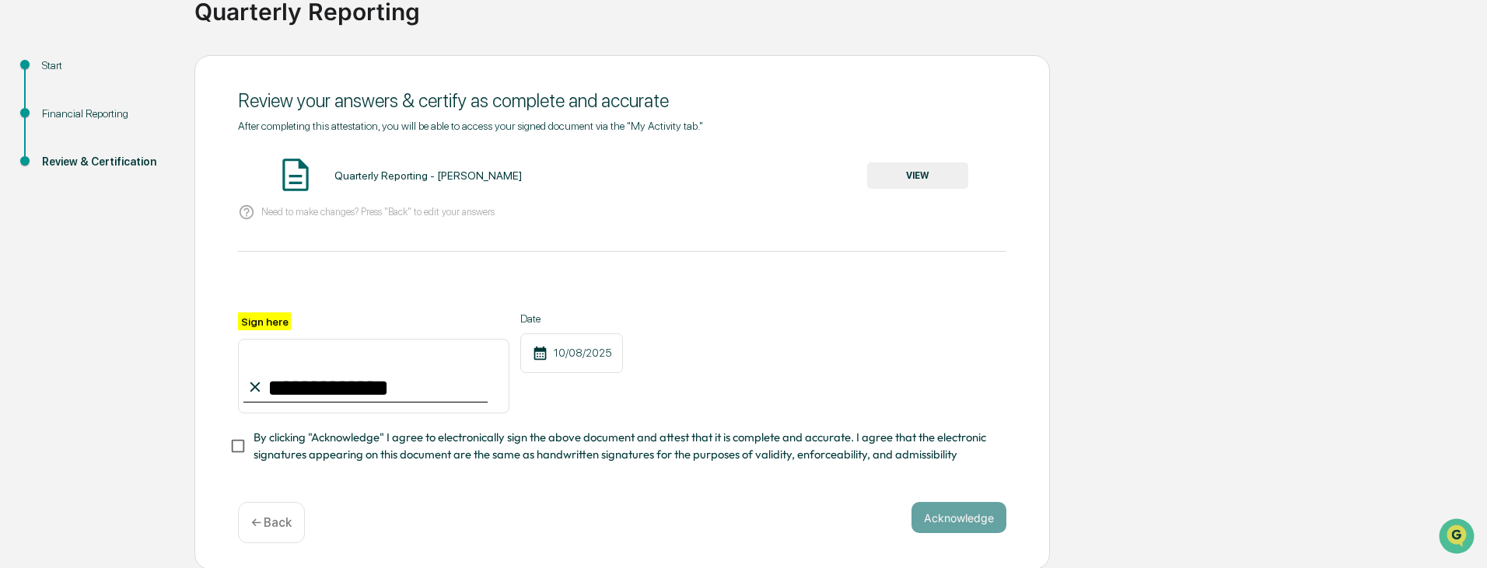
click at [710, 410] on div "**********" at bounding box center [622, 363] width 768 height 101
click at [963, 524] on button "Acknowledge" at bounding box center [958, 517] width 95 height 31
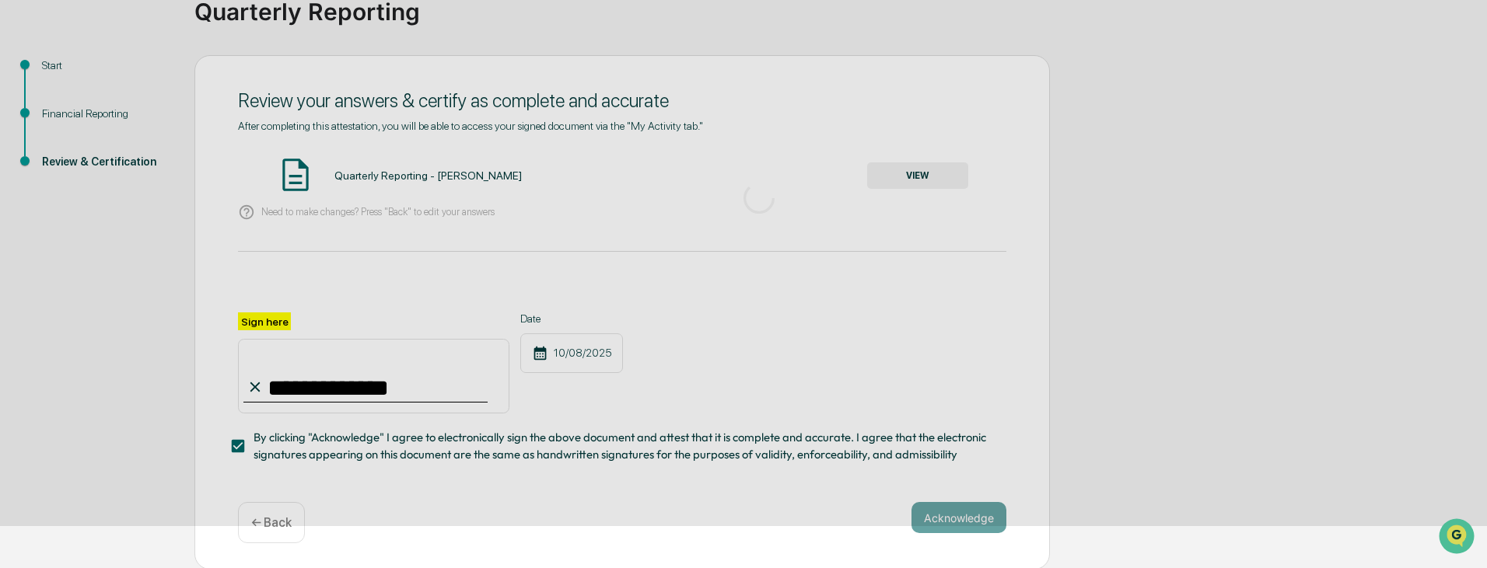
scroll to position [58, 0]
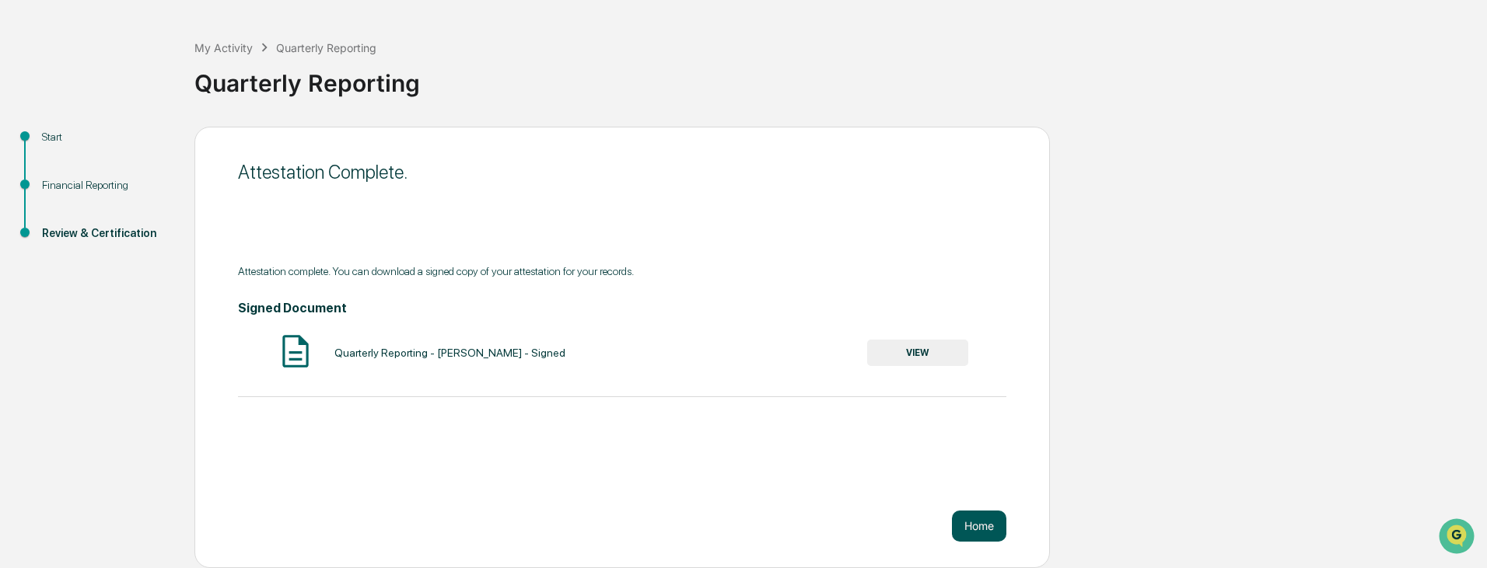
click at [971, 526] on button "Home" at bounding box center [979, 526] width 54 height 31
